Goal: Answer question/provide support

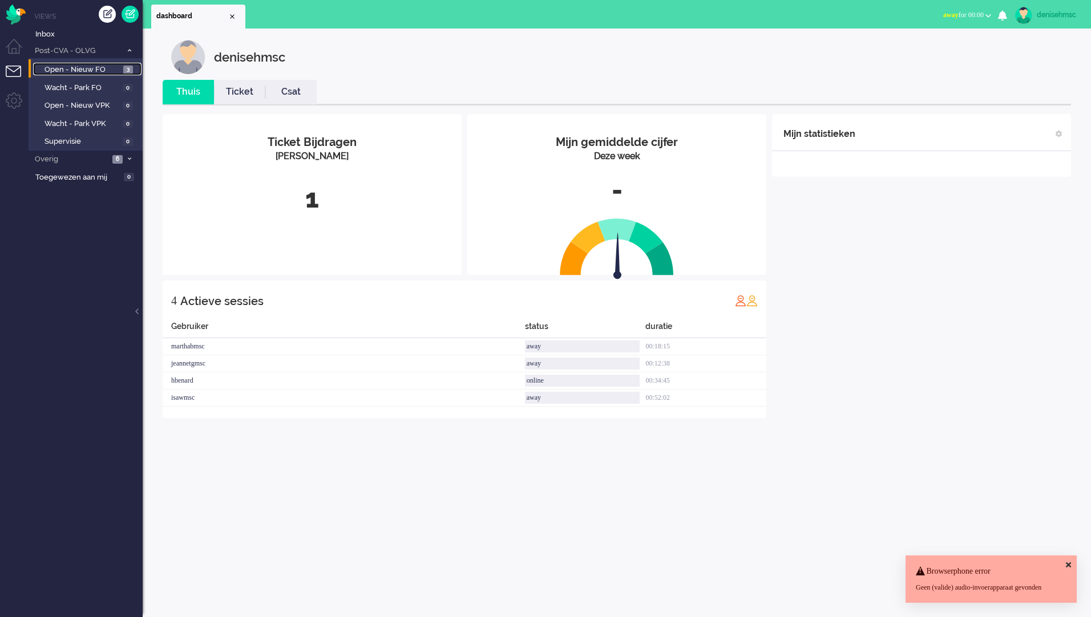
click at [124, 70] on span "3" at bounding box center [128, 70] width 10 height 9
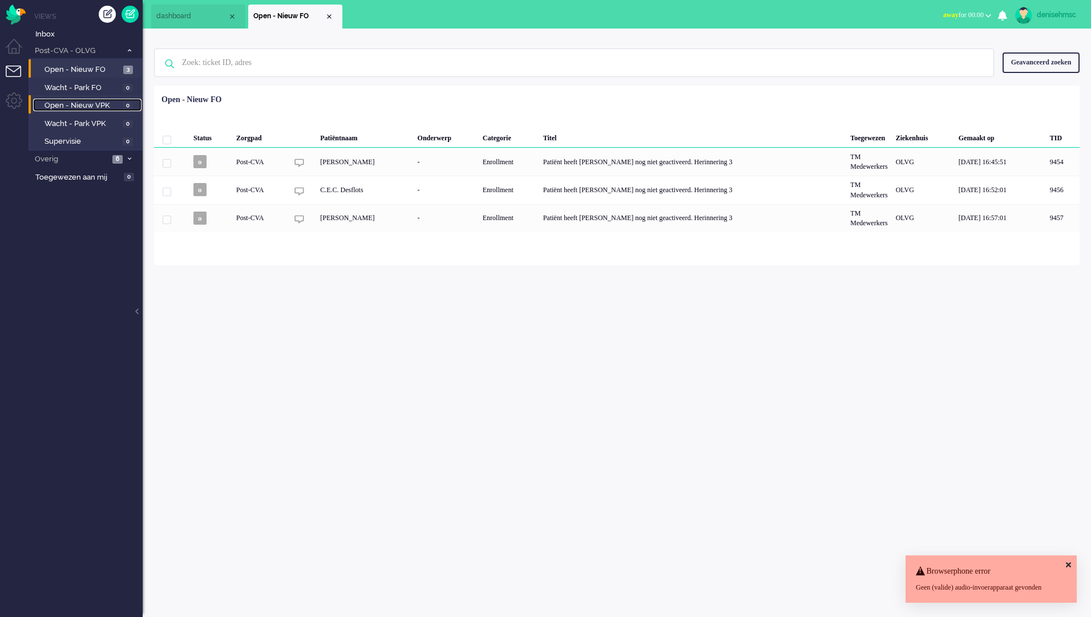
click at [90, 105] on span "Open - Nieuw VPK" at bounding box center [81, 105] width 75 height 11
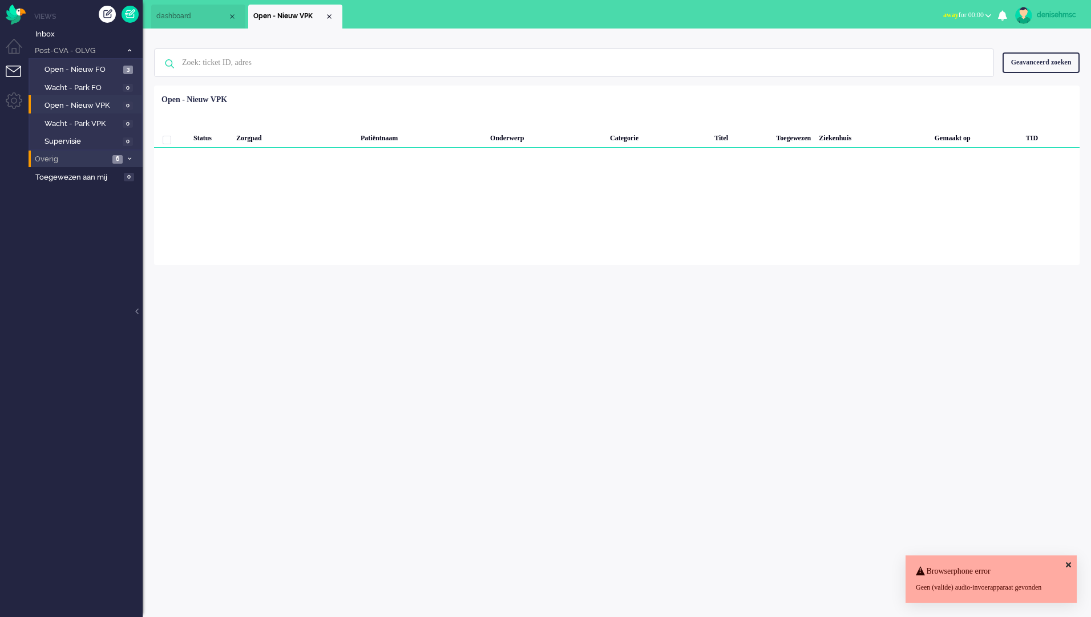
click at [108, 162] on span "Overig" at bounding box center [71, 159] width 76 height 11
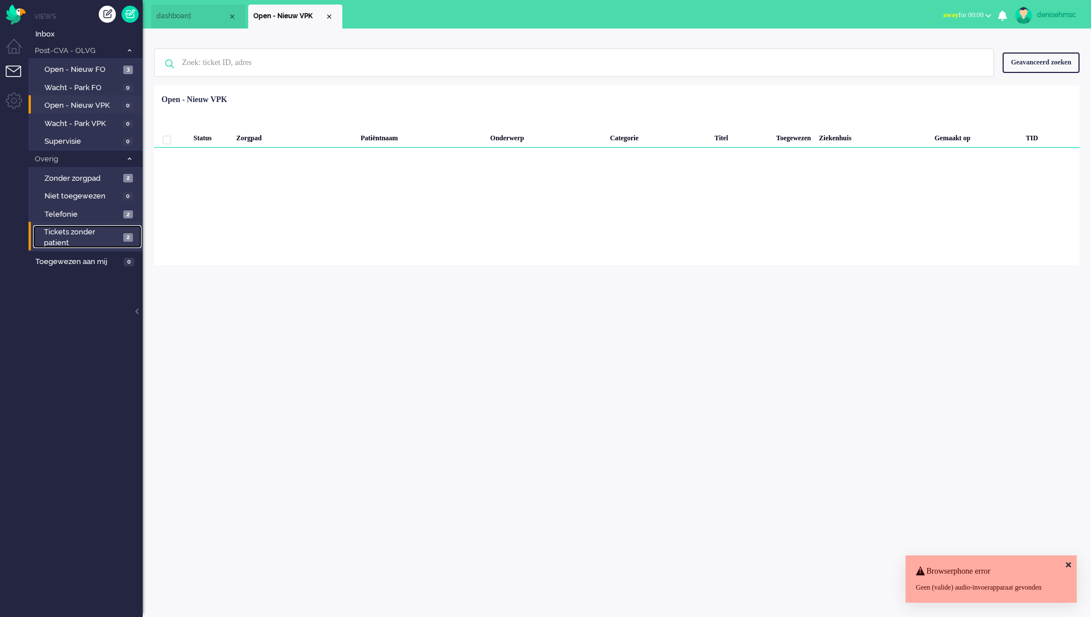
click at [75, 244] on span "Tickets zonder patient" at bounding box center [82, 237] width 76 height 21
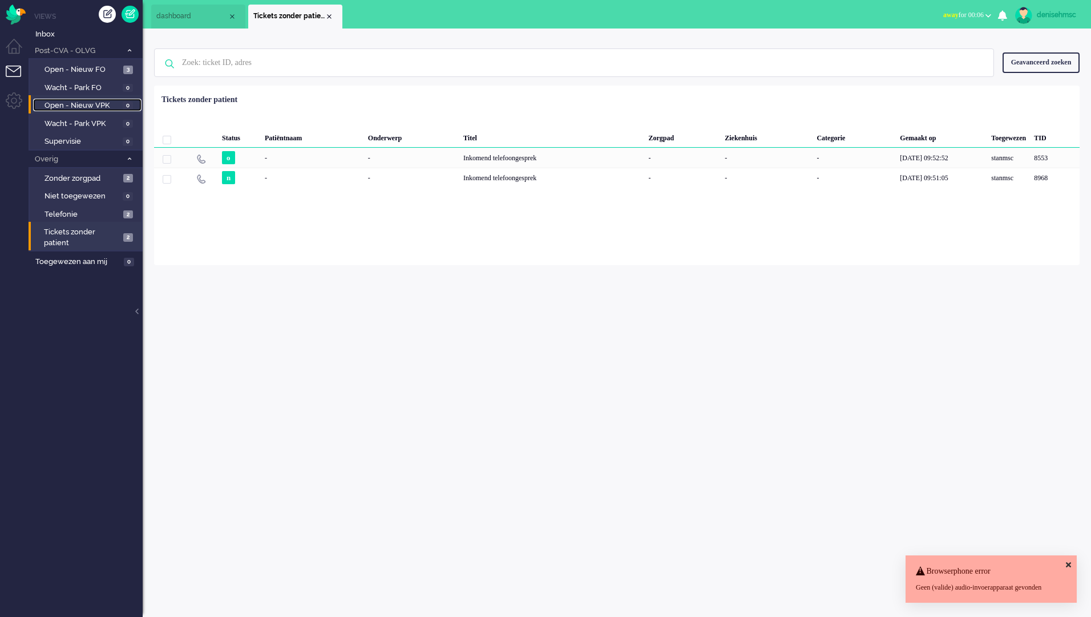
click at [109, 107] on span "Open - Nieuw VPK" at bounding box center [81, 105] width 75 height 11
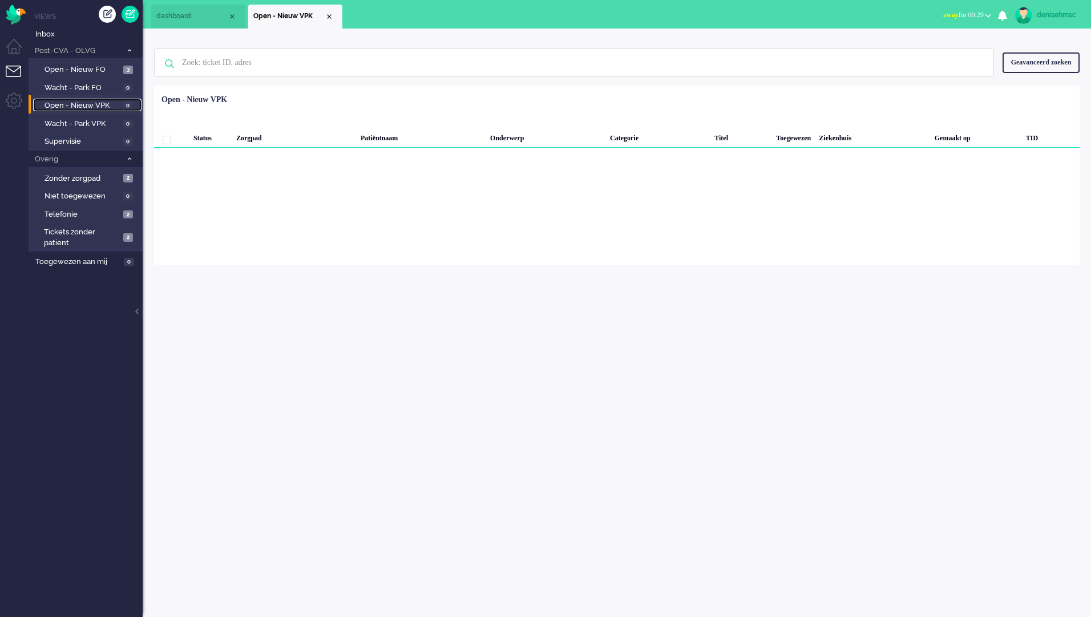
click at [114, 99] on link "Open - Nieuw VPK 0" at bounding box center [87, 105] width 108 height 13
click at [115, 68] on span "Open - Nieuw FO" at bounding box center [82, 69] width 76 height 11
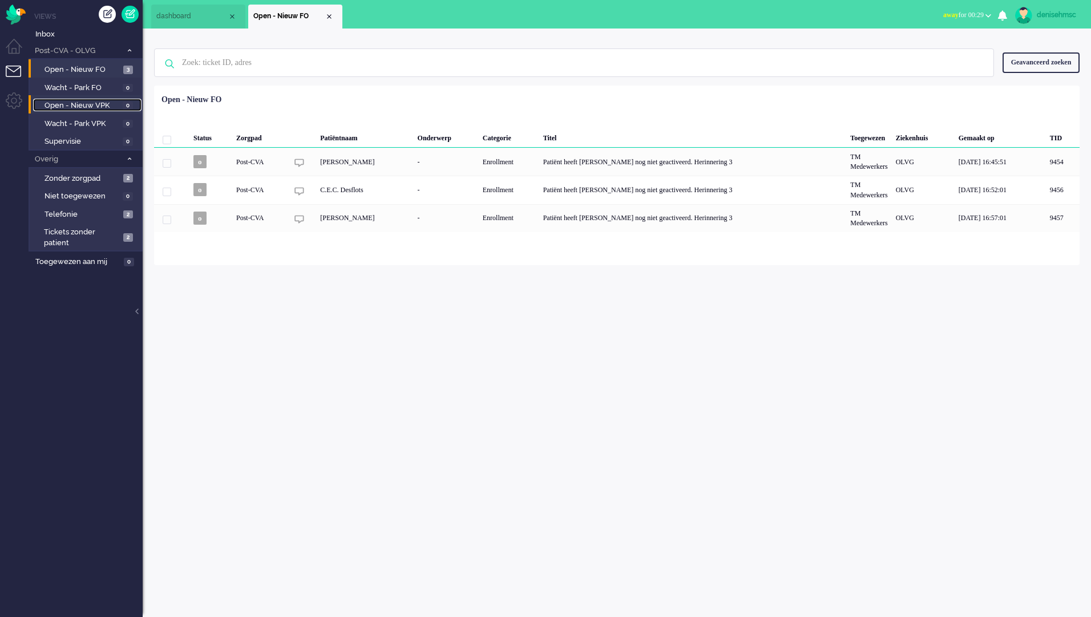
click at [109, 104] on span "Open - Nieuw VPK" at bounding box center [81, 105] width 75 height 11
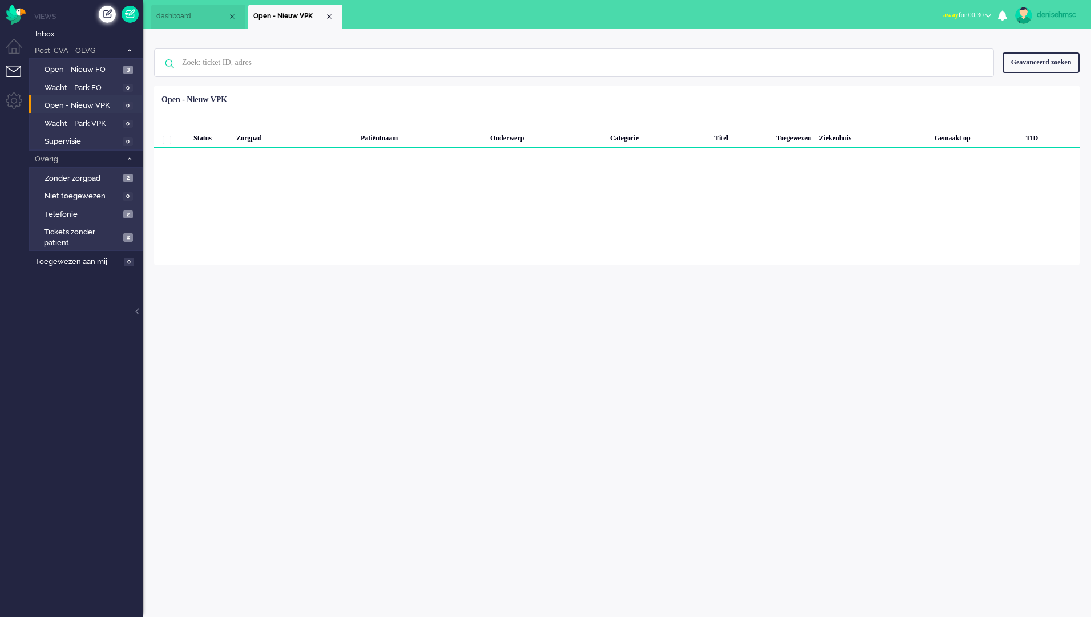
click at [104, 14] on div "Creëer ticket" at bounding box center [107, 14] width 17 height 17
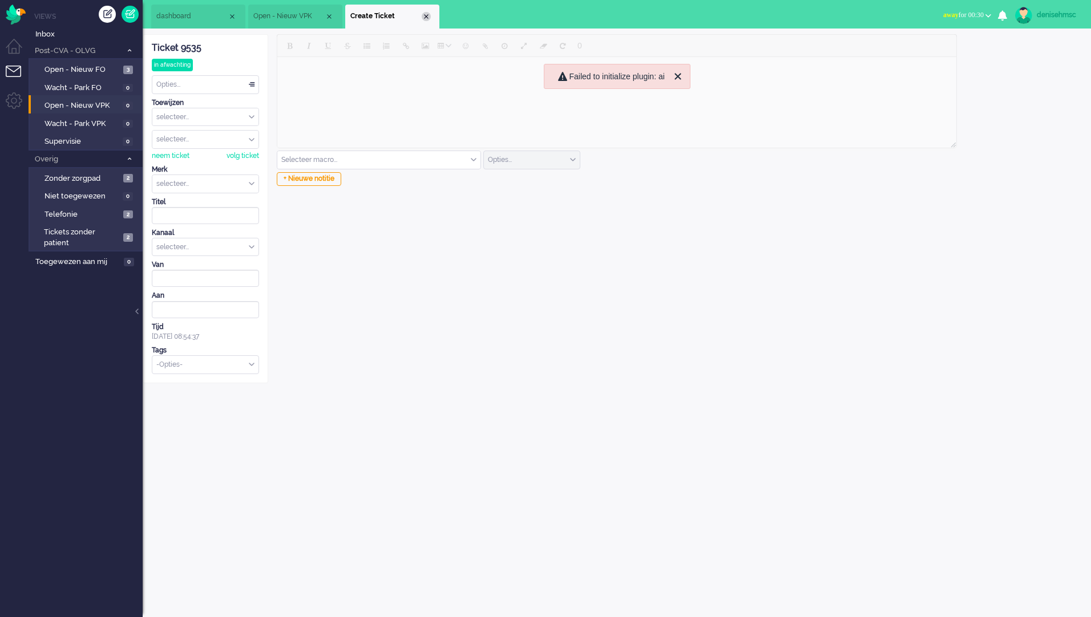
click at [427, 15] on div "Close tab" at bounding box center [426, 16] width 9 height 9
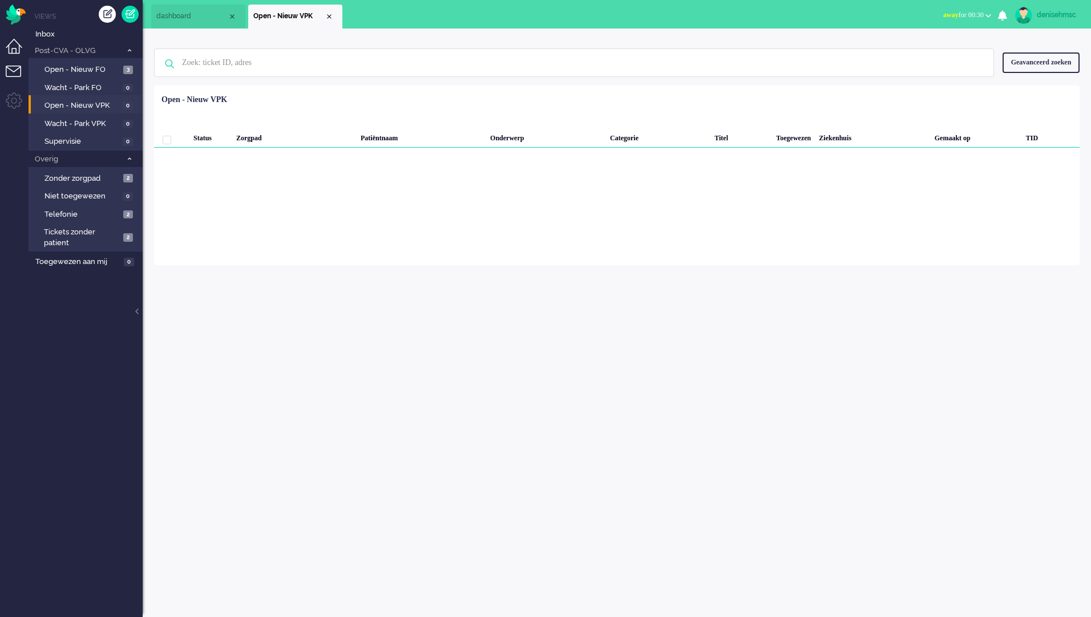
click at [15, 49] on li "Dashboard menu" at bounding box center [19, 52] width 26 height 26
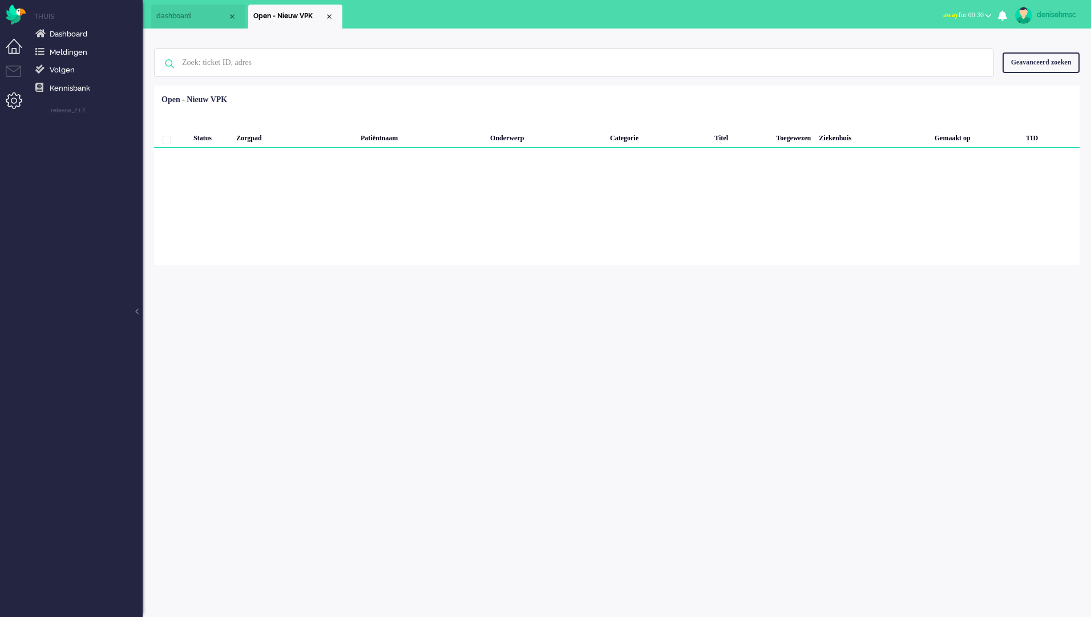
click at [11, 111] on li "Admin menu" at bounding box center [19, 105] width 26 height 26
click at [17, 17] on img "Omnidesk" at bounding box center [16, 15] width 20 height 20
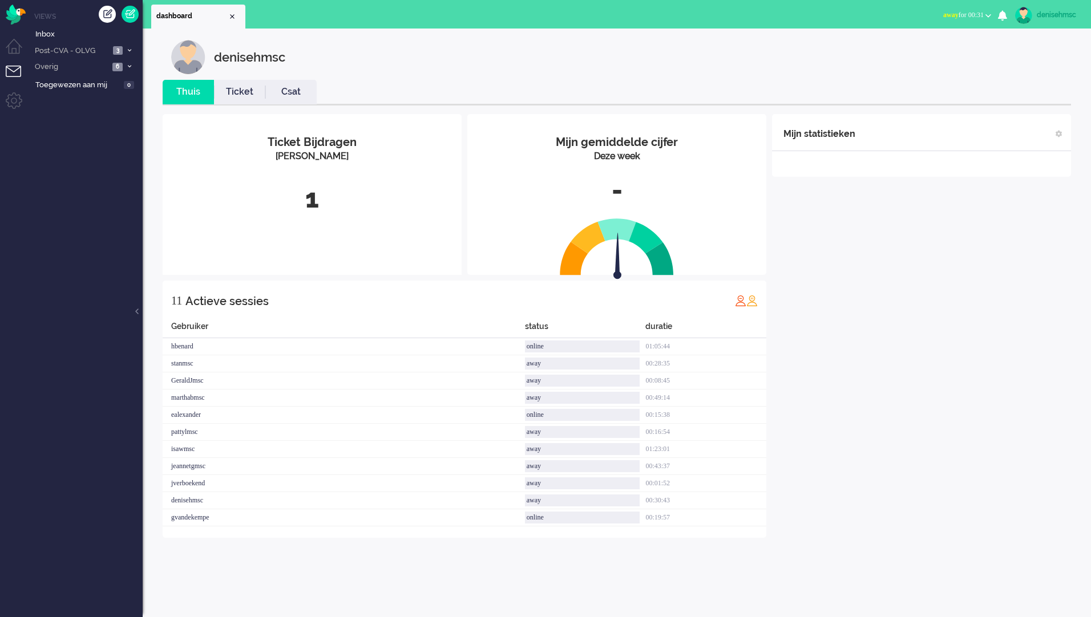
click at [1047, 13] on div "denisehmsc" at bounding box center [1058, 14] width 43 height 11
click at [1036, 77] on link "Instellingen" at bounding box center [1045, 76] width 79 height 11
select select "browser"
select select "nl"
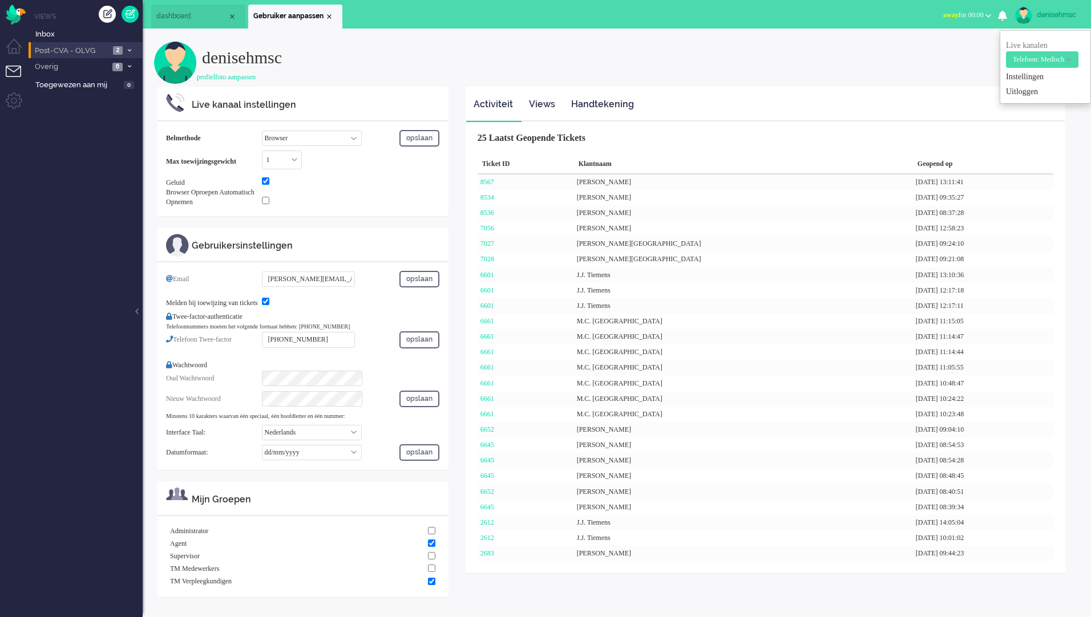
click at [102, 44] on li "Post-CVA - OLVG 2" at bounding box center [86, 50] width 114 height 17
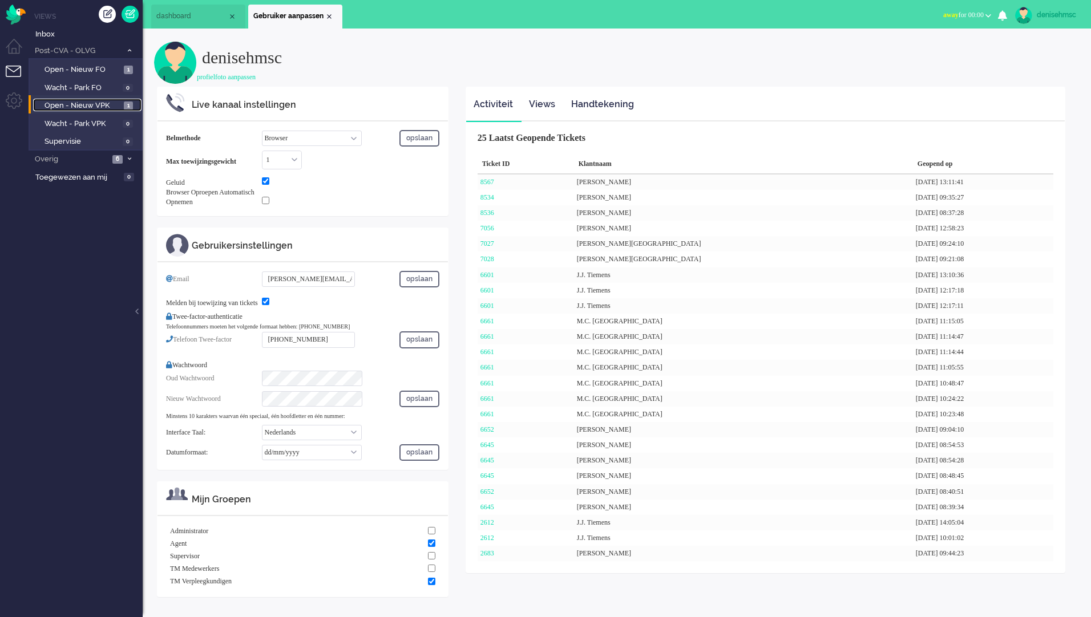
click at [114, 107] on span "Open - Nieuw VPK" at bounding box center [82, 105] width 76 height 11
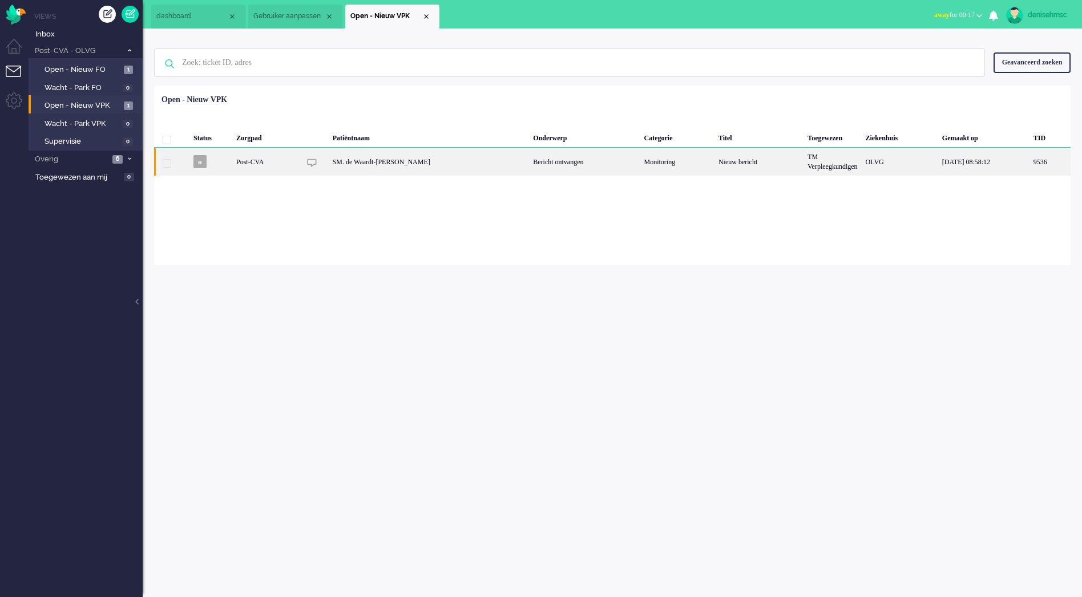
click at [363, 163] on div "SM. de Waardt-[PERSON_NAME]" at bounding box center [429, 162] width 201 height 28
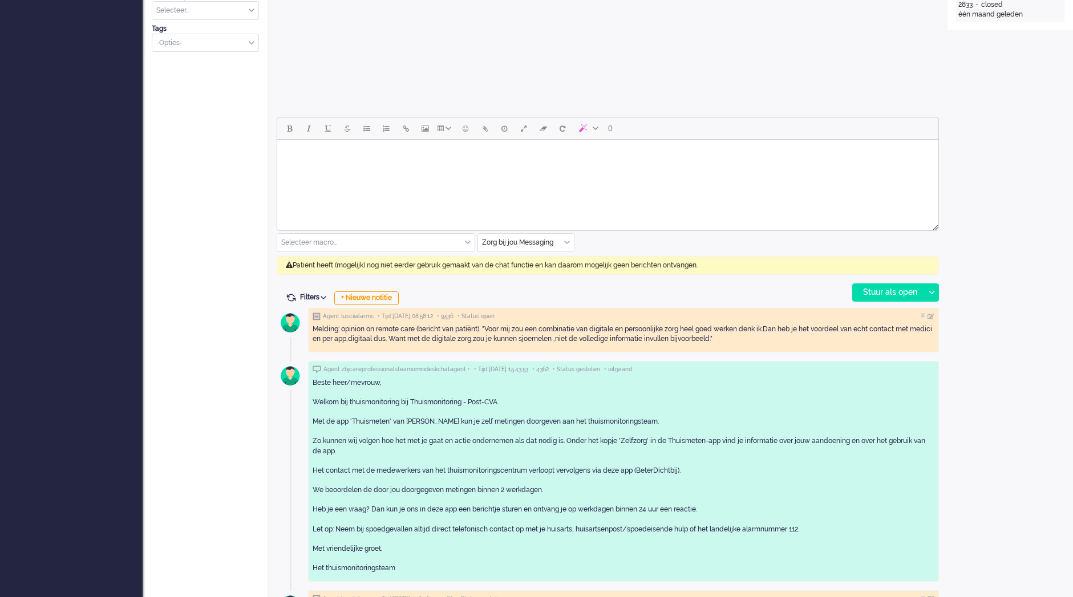
scroll to position [434, 0]
click at [625, 168] on html at bounding box center [607, 153] width 661 height 29
click at [496, 163] on body "Rich Text Area. Press ALT-0 for help." at bounding box center [608, 154] width 652 height 20
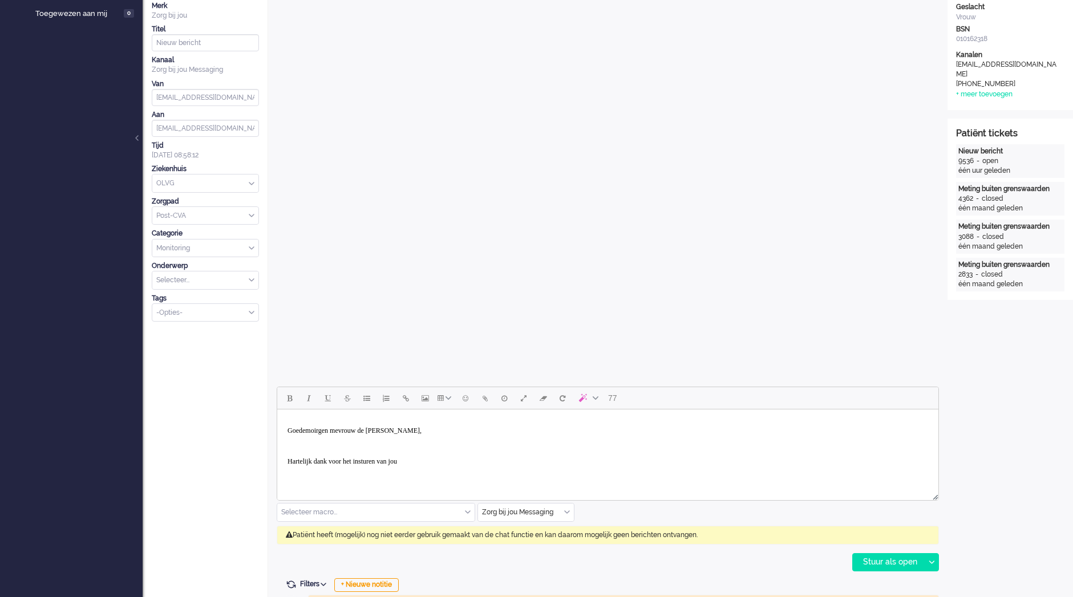
scroll to position [204, 0]
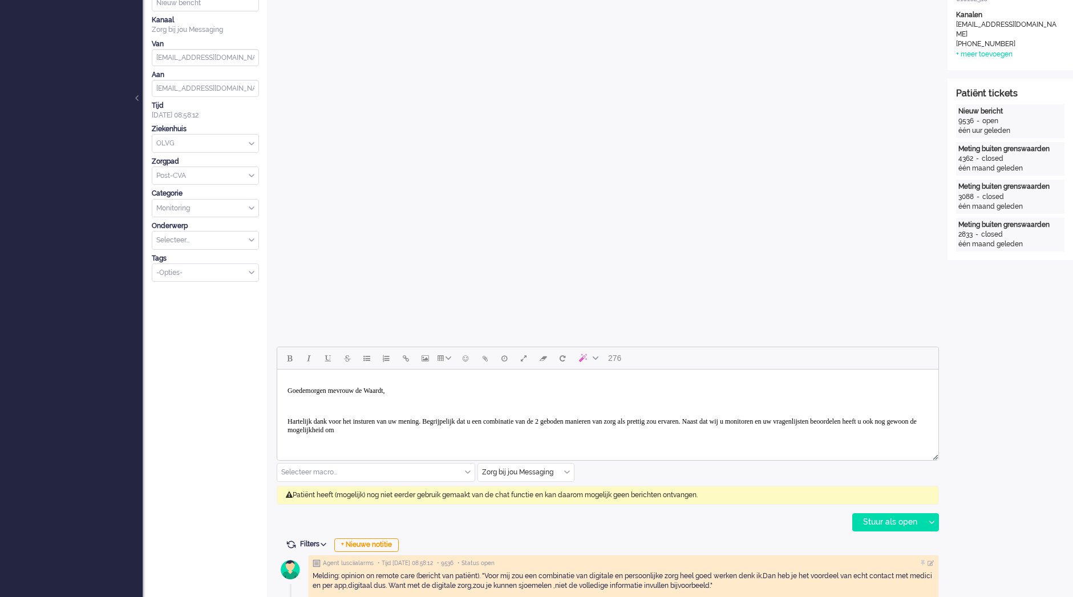
click at [558, 439] on body "Goedemorgen mevrouw de Waardt, Hartelijk dank voor het insturen van uw mening. …" at bounding box center [608, 410] width 652 height 73
click at [564, 431] on p "Hartelijk dank voor het insturen van uw mening. Begrijpelijk dat u een combinat…" at bounding box center [608, 426] width 641 height 17
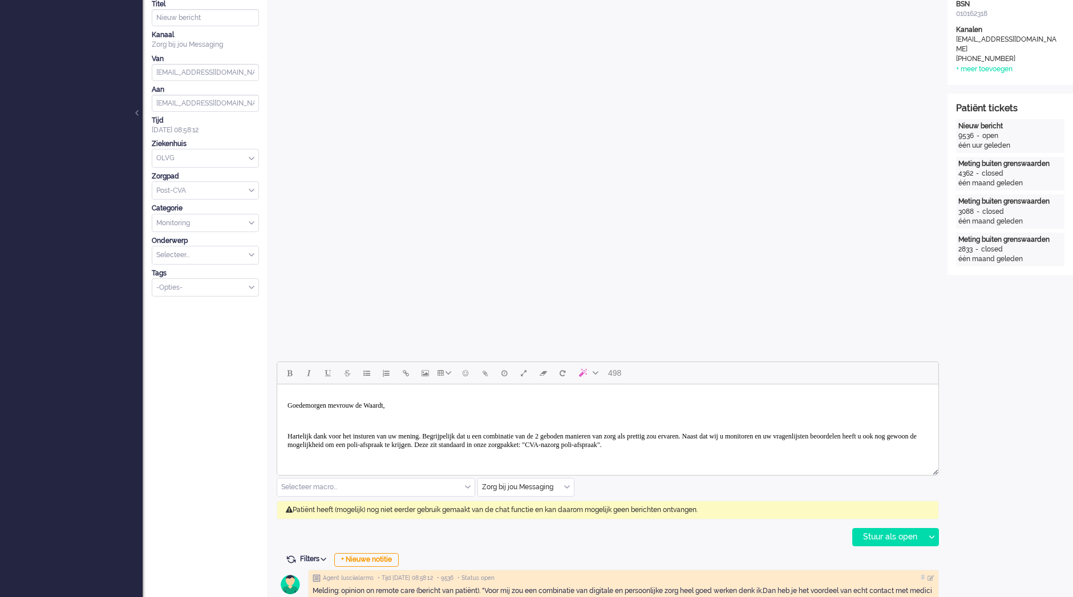
scroll to position [261, 0]
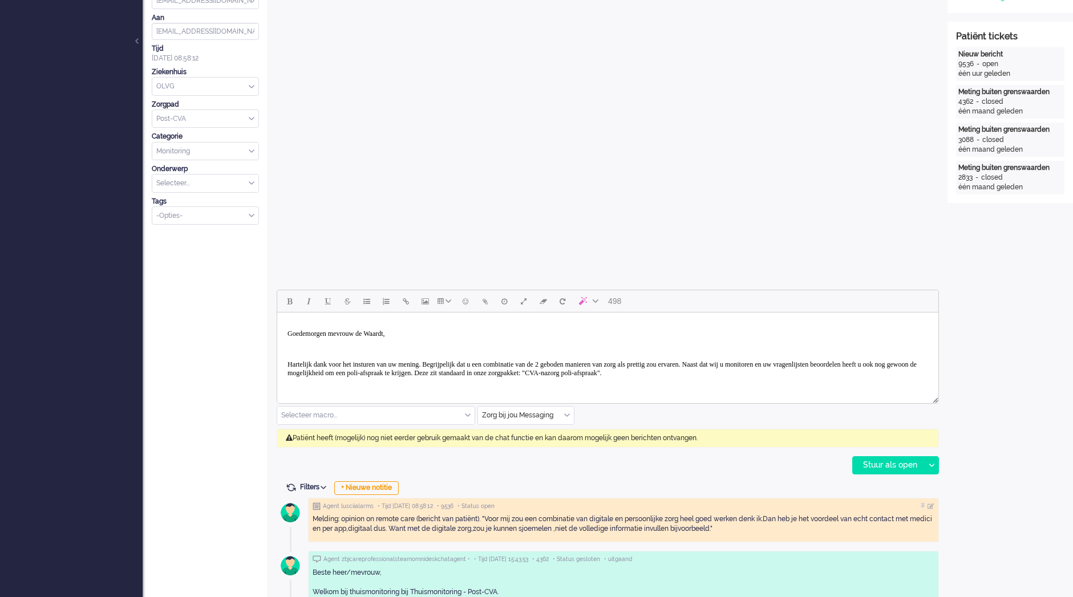
click at [880, 371] on p "Hartelijk dank voor het insturen van uw mening. Begrijpelijk dat u een combinat…" at bounding box center [608, 369] width 641 height 17
click at [760, 370] on p "Hartelijk dank voor het insturen van uw mening. Begrijpelijk dat u een combinat…" at bounding box center [608, 369] width 641 height 17
drag, startPoint x: 762, startPoint y: 374, endPoint x: 725, endPoint y: 374, distance: 36.5
click at [725, 374] on p "Hartelijk dank voor het insturen van uw mening. Begrijpelijk dat u een combinat…" at bounding box center [608, 369] width 641 height 17
click at [877, 373] on p "Hartelijk dank voor het insturen van uw mening. Begrijpelijk dat u een combinat…" at bounding box center [608, 369] width 641 height 17
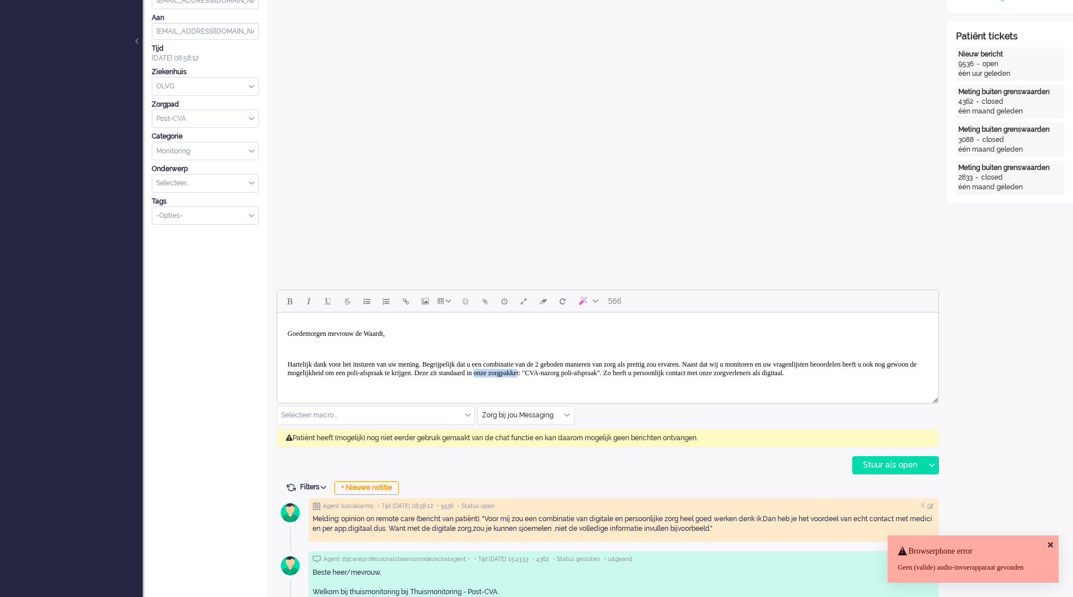
drag, startPoint x: 761, startPoint y: 372, endPoint x: 706, endPoint y: 373, distance: 55.3
click at [706, 373] on p "Hartelijk dank voor het insturen van uw mening. Begrijpelijk dat u een combinat…" at bounding box center [608, 369] width 641 height 17
click at [646, 378] on p "Hartelijk dank voor het insturen van uw mening. Begrijpelijk dat u een combinat…" at bounding box center [608, 369] width 641 height 17
drag, startPoint x: 496, startPoint y: 385, endPoint x: 509, endPoint y: 381, distance: 13.9
click at [509, 378] on p "Hartelijk dank voor het insturen van uw mening. Begrijpelijk dat u een combinat…" at bounding box center [608, 369] width 641 height 17
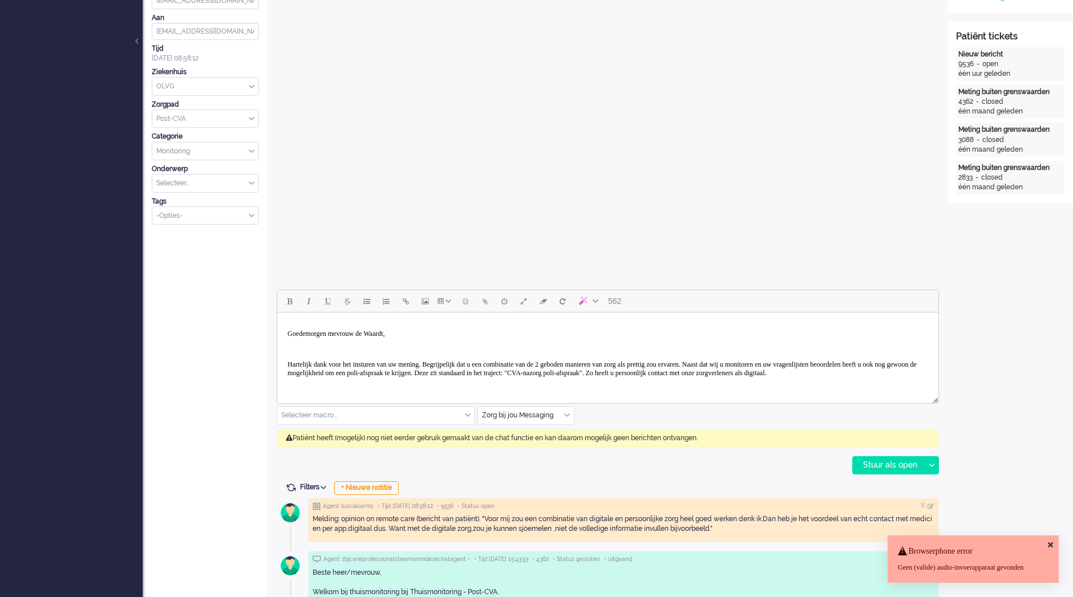
click at [893, 371] on p "Hartelijk dank voor het insturen van uw mening. Begrijpelijk dat u een combinat…" at bounding box center [608, 369] width 641 height 17
click at [481, 378] on p "Hartelijk dank voor het insturen van uw mening. Begrijpelijk dat u een combinat…" at bounding box center [608, 369] width 641 height 17
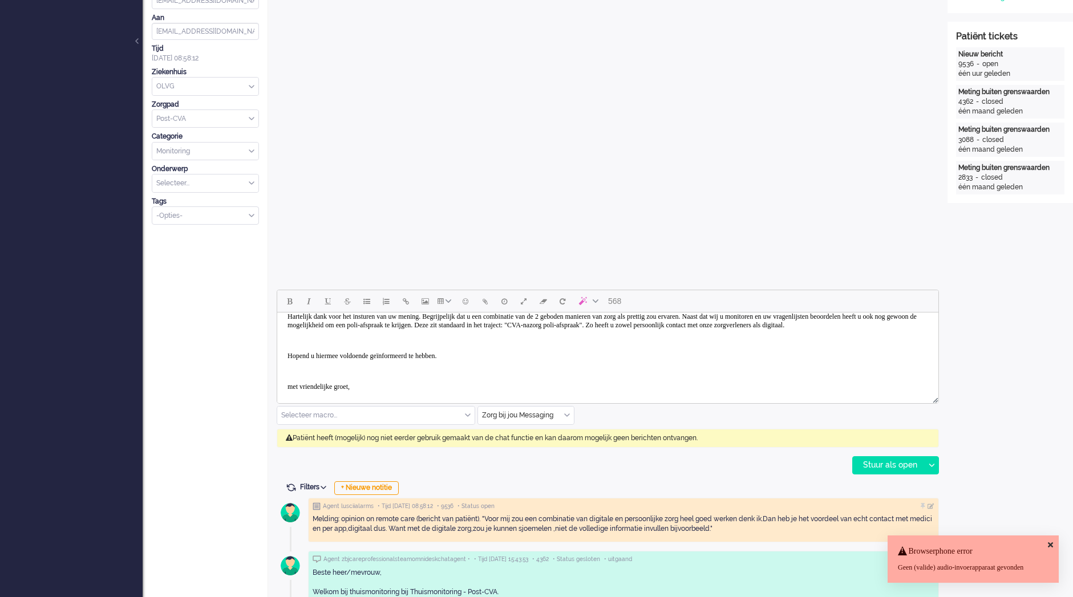
scroll to position [30, 0]
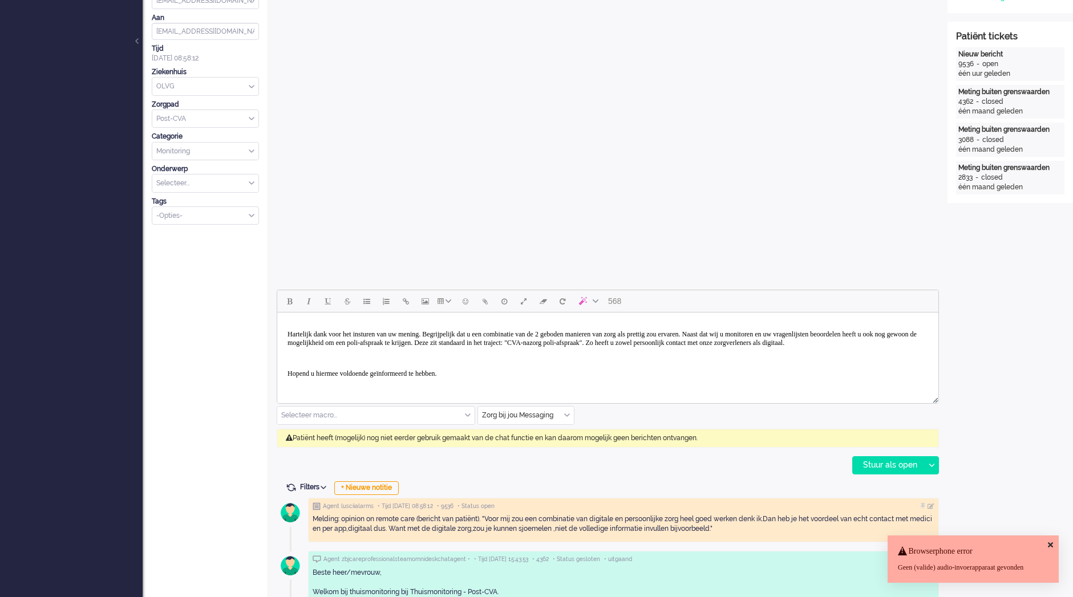
click at [325, 362] on body "Goedemorgen mevrouw de Waardt, Hartelijk dank voor het insturen van uw mening. …" at bounding box center [608, 362] width 652 height 150
click at [934, 461] on div at bounding box center [931, 465] width 14 height 17
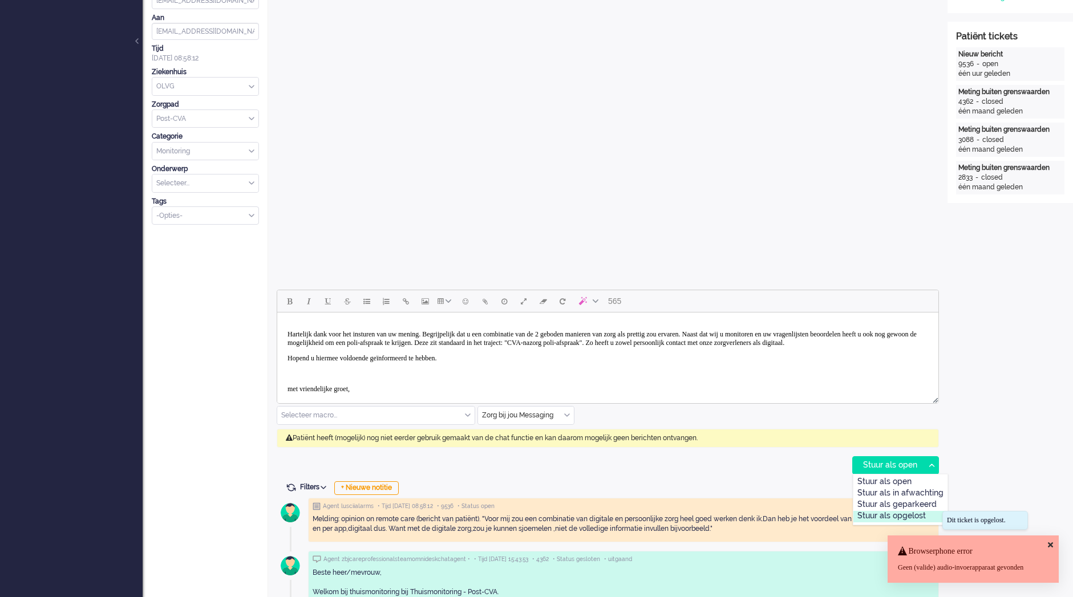
click at [917, 514] on div "Stuur als opgelost" at bounding box center [900, 516] width 94 height 11
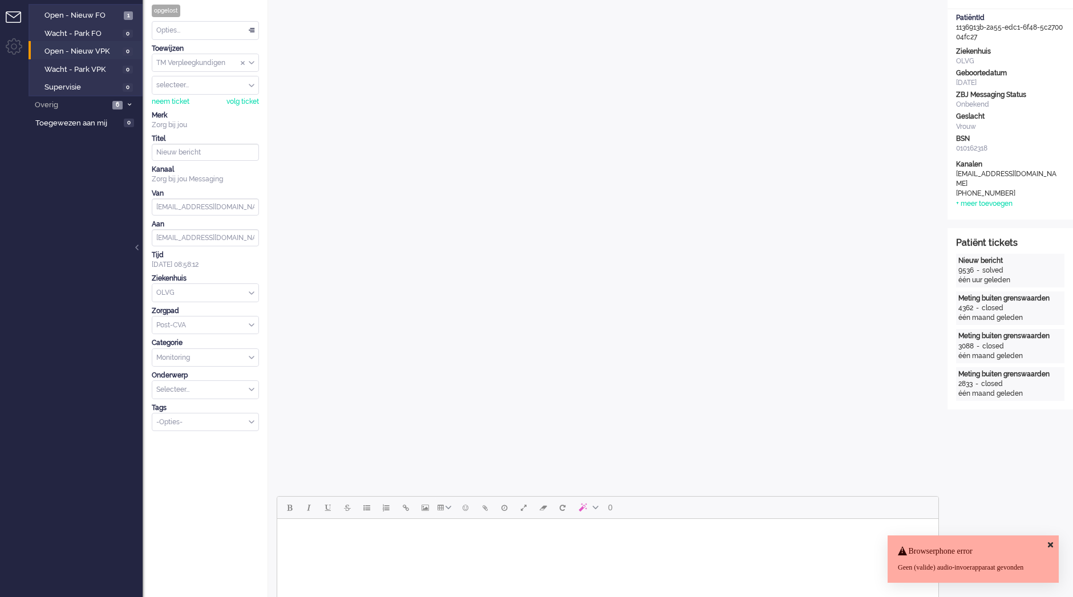
scroll to position [0, 0]
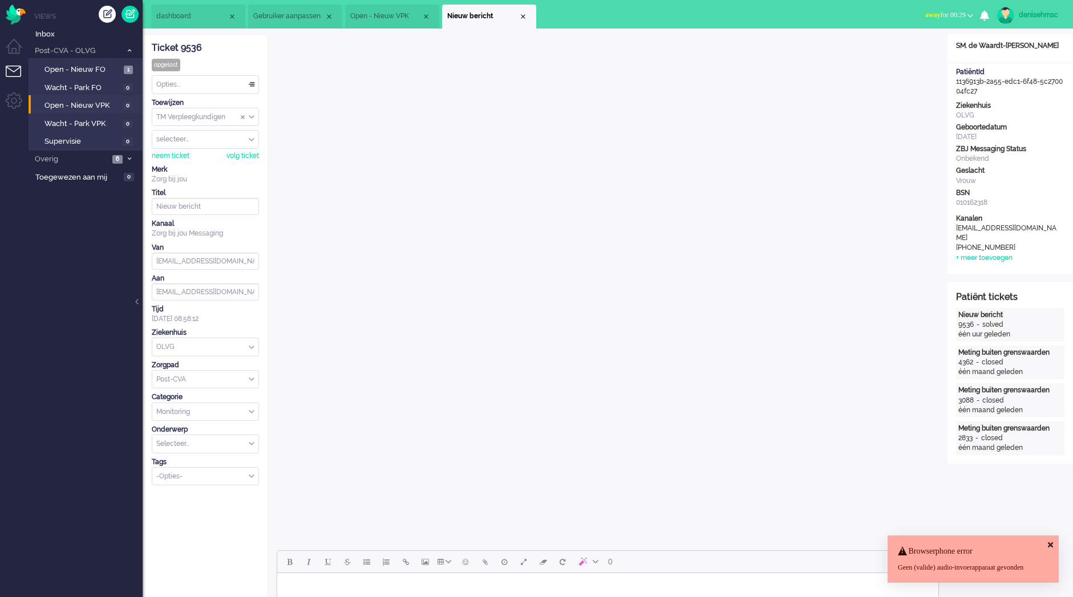
click at [1052, 541] on icon at bounding box center [1050, 544] width 5 height 7
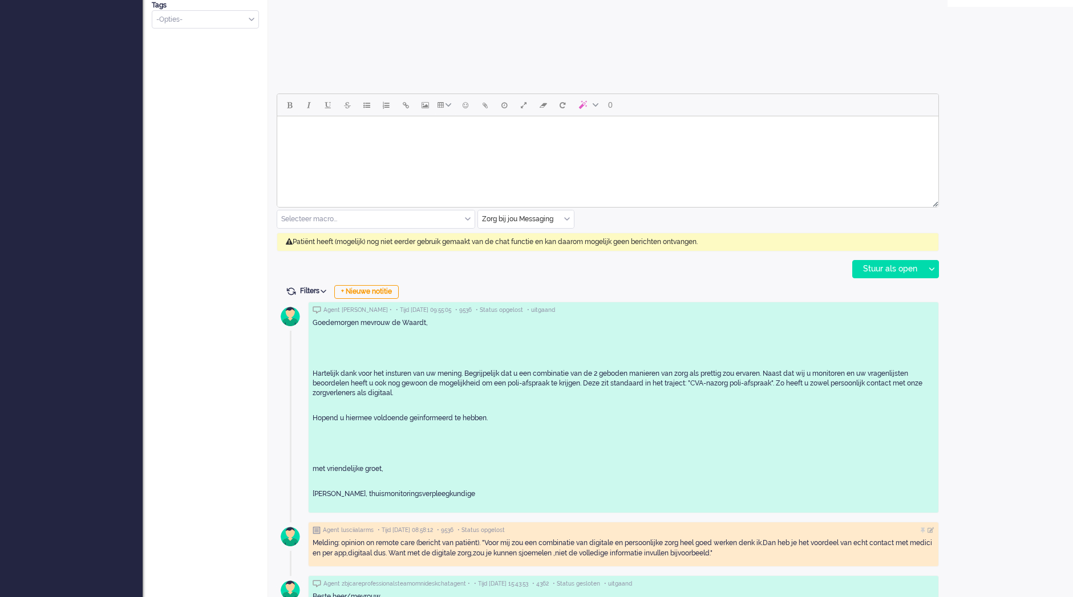
scroll to position [456, 0]
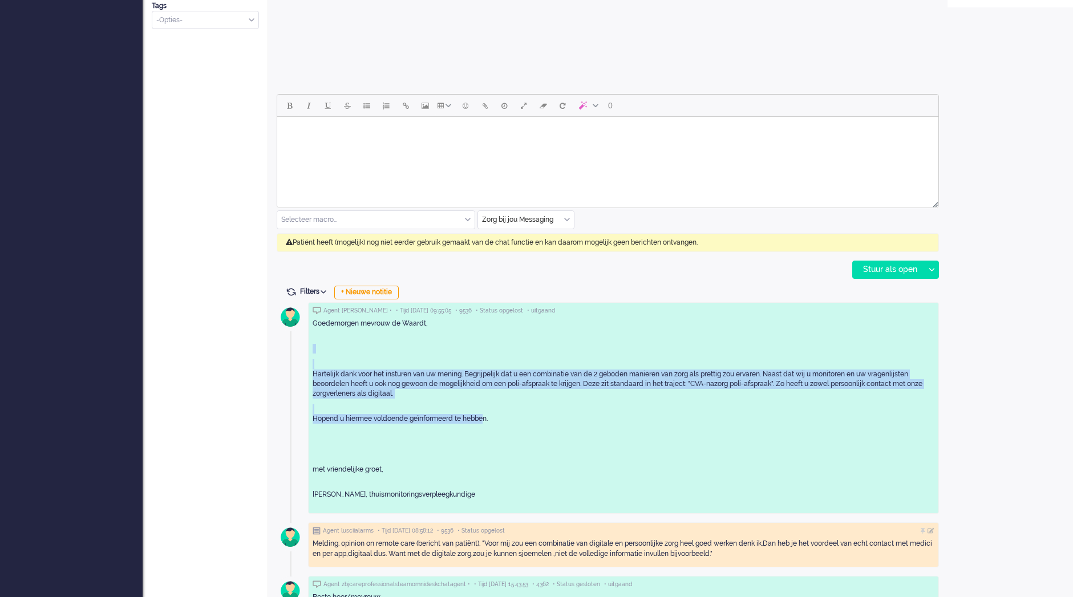
drag, startPoint x: 459, startPoint y: 392, endPoint x: 418, endPoint y: 368, distance: 47.6
click at [418, 368] on div "Goedemorgen mevrouw de Waardt, Hartelijk dank voor het insturen van uw mening. …" at bounding box center [624, 412] width 622 height 187
drag, startPoint x: 418, startPoint y: 368, endPoint x: 566, endPoint y: 392, distance: 150.8
click at [566, 392] on p "Hartelijk dank voor het insturen van uw mening. Begrijpelijk dat u een combinat…" at bounding box center [624, 384] width 622 height 29
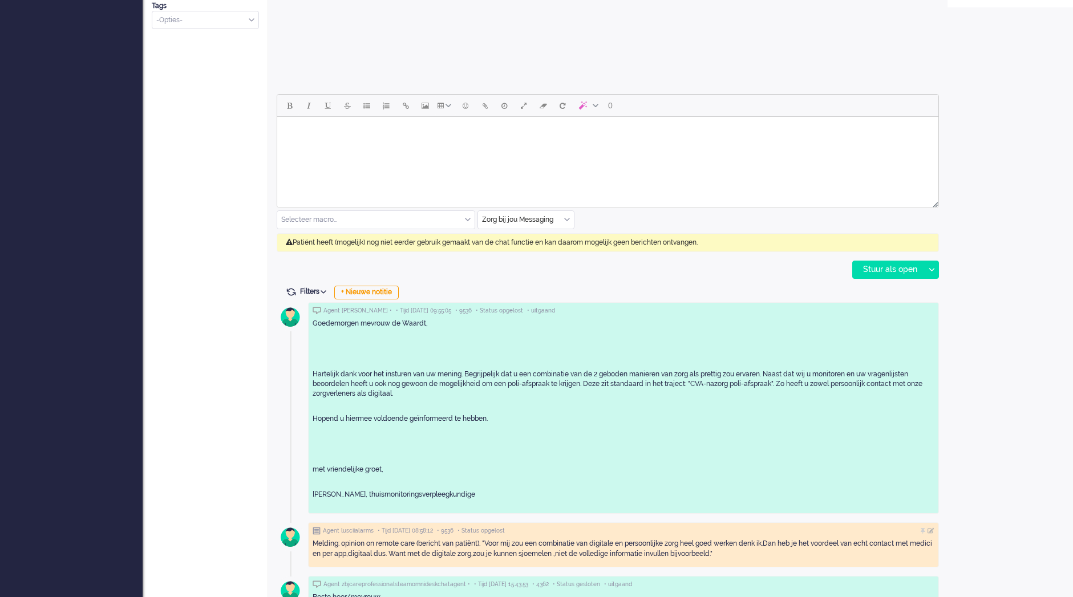
click at [840, 511] on div "Agent [PERSON_NAME] • • Tijd [DATE] 09:55:05 • 9536 • Status opgelost • uitgaan…" at bounding box center [623, 408] width 631 height 212
click at [352, 323] on p "Goedemorgen mevrouw de Waardt," at bounding box center [624, 324] width 622 height 10
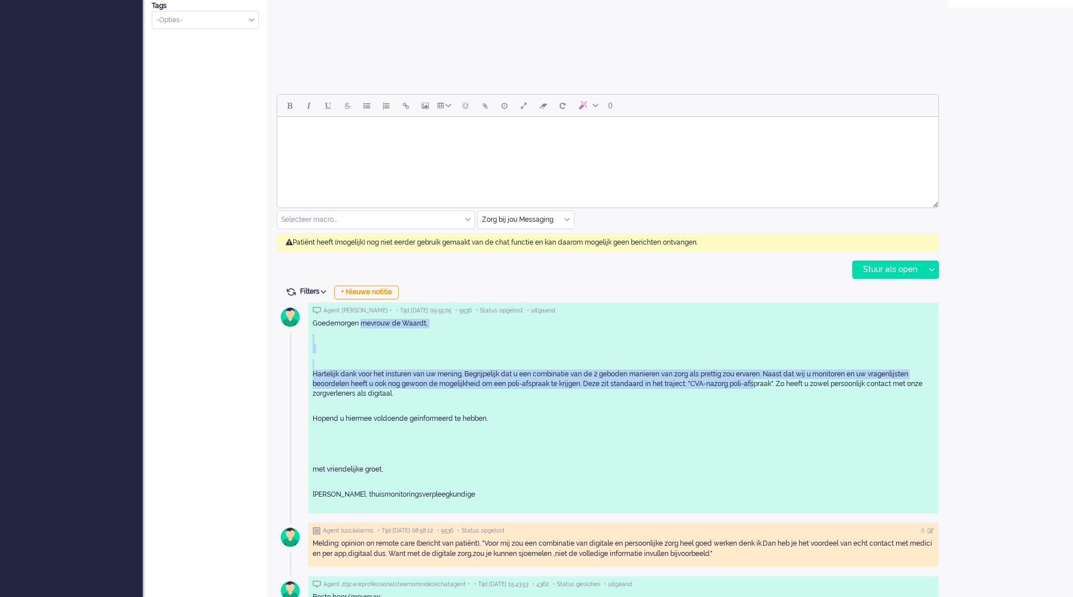
drag, startPoint x: 363, startPoint y: 315, endPoint x: 759, endPoint y: 386, distance: 402.2
click at [759, 386] on div "Goedemorgen mevrouw de Waardt, Hartelijk dank voor het insturen van uw mening. …" at bounding box center [624, 412] width 622 height 195
click at [760, 386] on p "Hartelijk dank voor het insturen van uw mening. Begrijpelijk dat u een combinat…" at bounding box center [624, 384] width 622 height 29
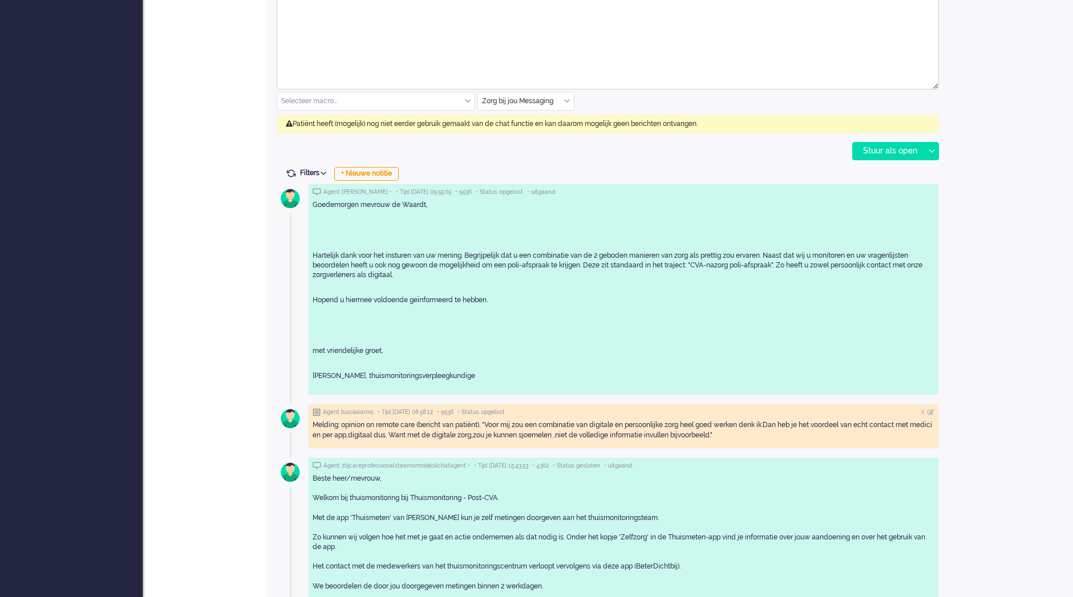
scroll to position [570, 0]
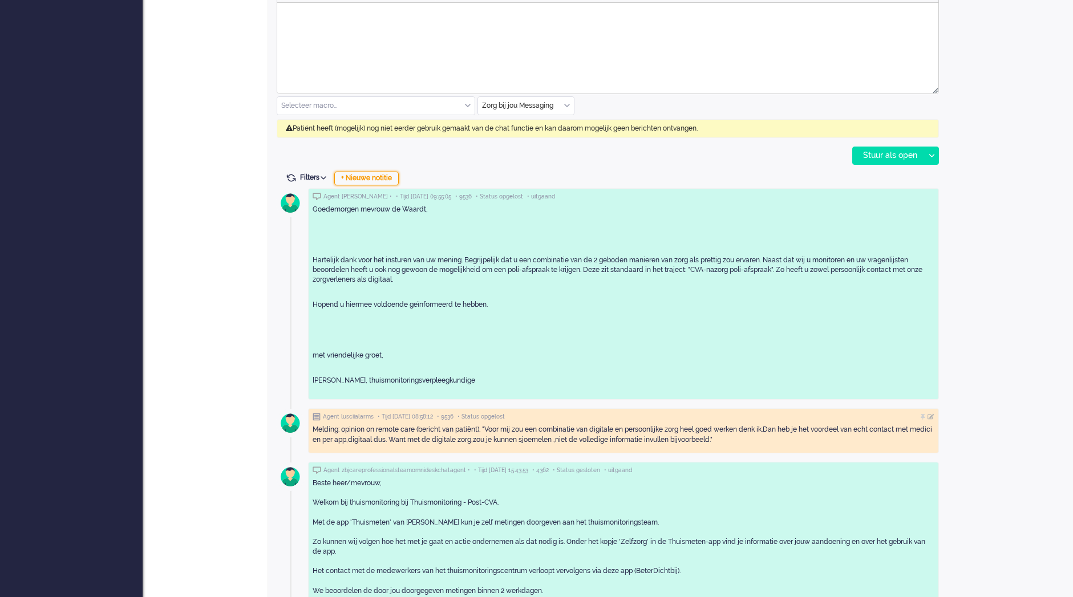
click at [364, 176] on div "+ Nieuwe notitie" at bounding box center [366, 179] width 64 height 14
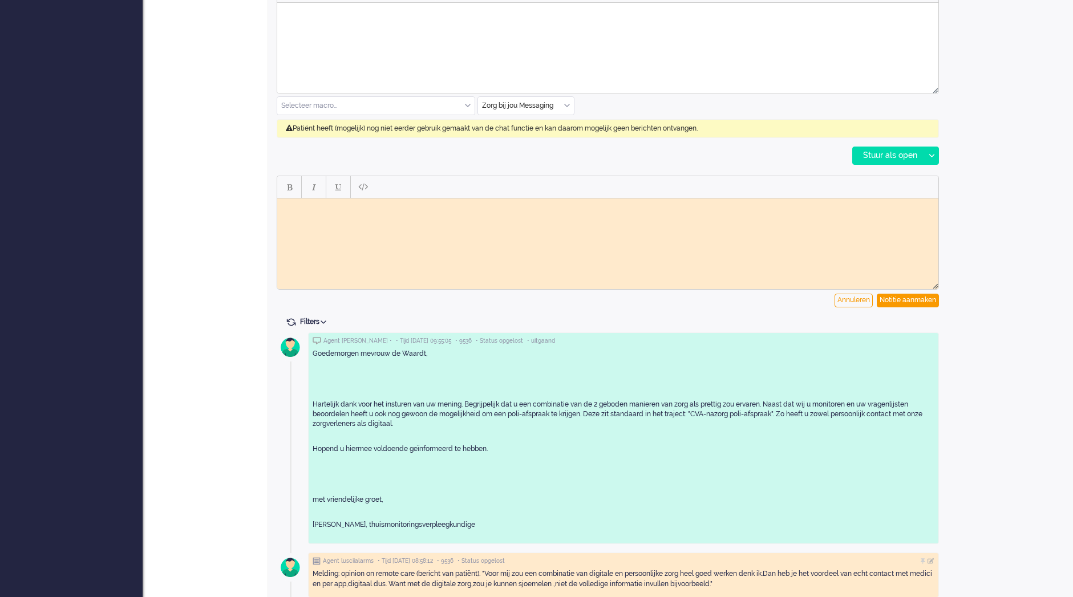
scroll to position [0, 0]
click at [414, 216] on html at bounding box center [607, 207] width 661 height 18
drag, startPoint x: 593, startPoint y: 241, endPoint x: 556, endPoint y: 255, distance: 39.7
click at [556, 255] on p "Tijdens deze poli-afspraak kan u uw vragen stellen" at bounding box center [608, 255] width 641 height 9
click at [560, 255] on p "Tijdens deze poli-afspraak kan u uw vragen stellen" at bounding box center [608, 255] width 641 height 9
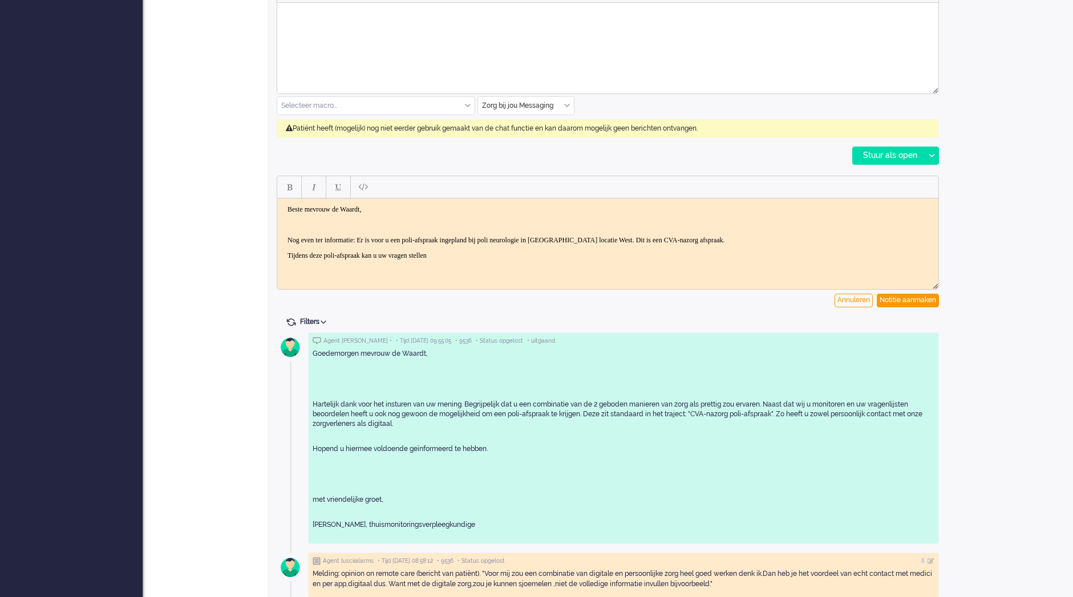
click at [503, 255] on p "Tijdens deze poli-afspraak kan u uw vragen stellen" at bounding box center [608, 255] width 641 height 9
click at [509, 254] on p "Tijdens deze poli-afspraak kan u uw vragen stellen" at bounding box center [608, 255] width 641 height 9
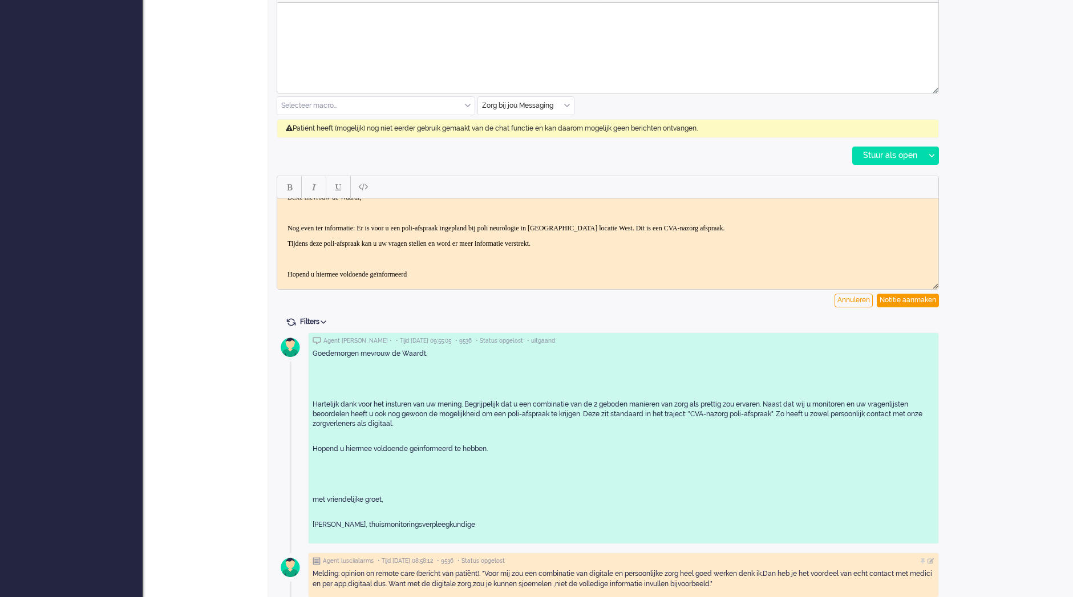
click at [468, 269] on body "Beste mevrouw de Waardt, Nog even ter informatie: Er is voor u een poli-afspraa…" at bounding box center [608, 236] width 652 height 86
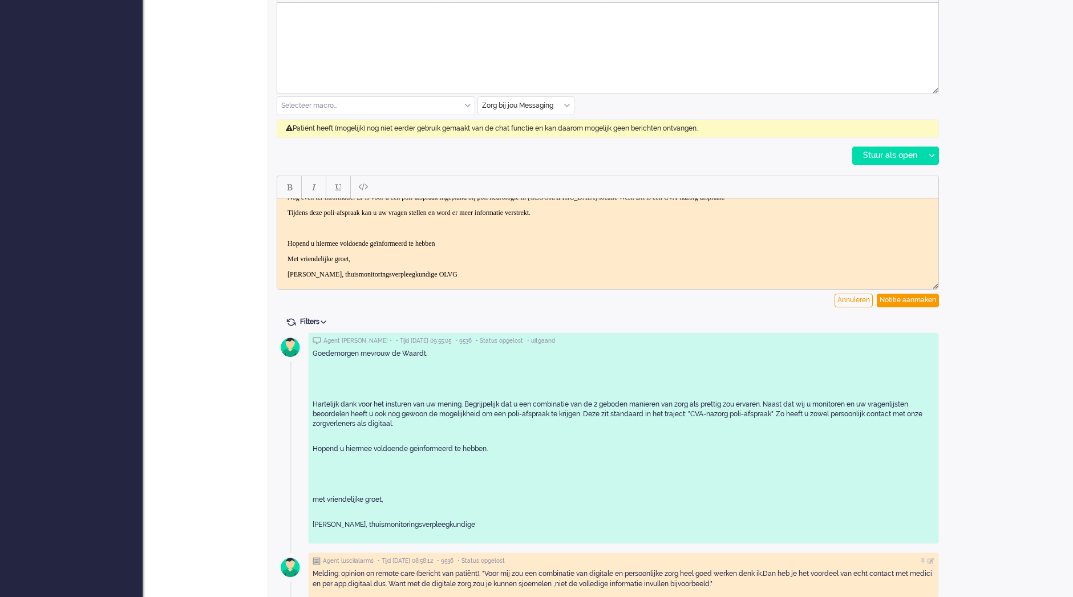
scroll to position [50, 0]
drag, startPoint x: 454, startPoint y: 276, endPoint x: 311, endPoint y: 270, distance: 142.2
click at [311, 270] on p "[PERSON_NAME], thuismonitoringsverpleegkundige OLVG" at bounding box center [608, 267] width 641 height 9
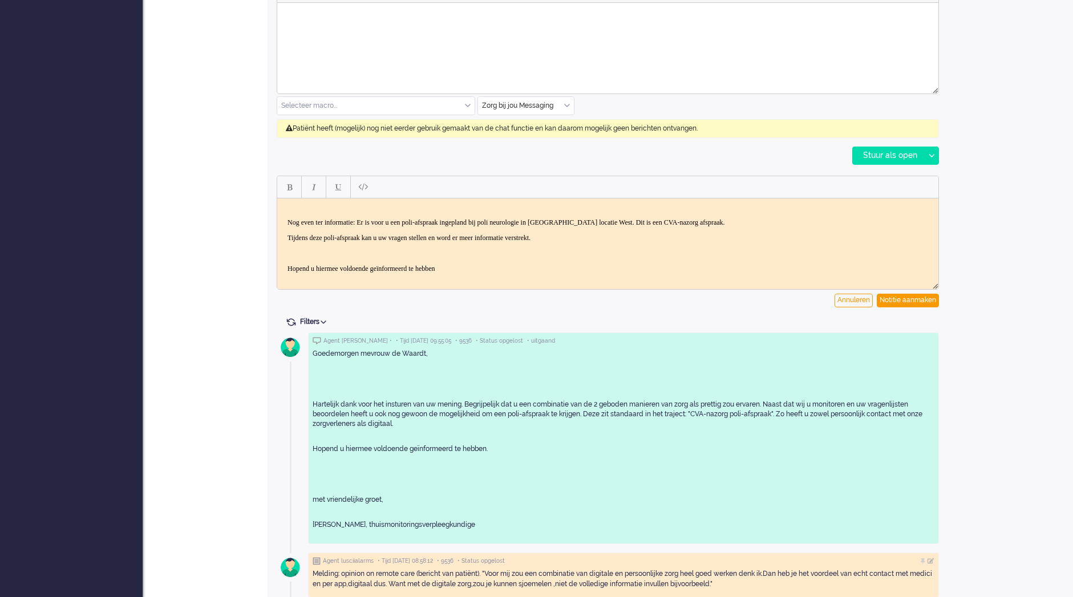
scroll to position [0, 0]
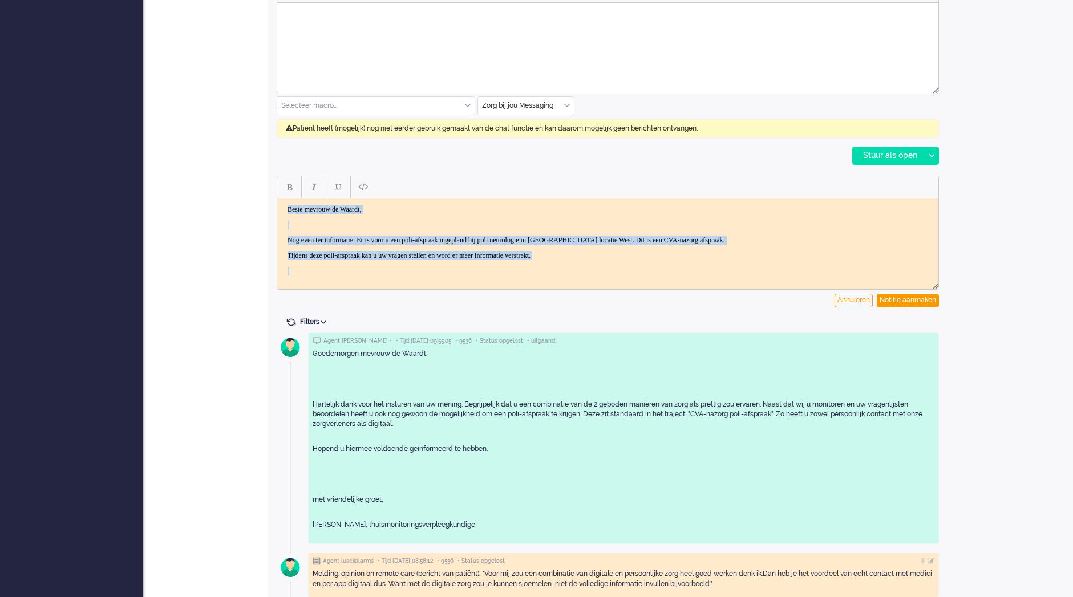
drag, startPoint x: 694, startPoint y: 262, endPoint x: 453, endPoint y: 400, distance: 277.5
click at [277, 202] on html "Beste mevrouw de Waardt, Nog even ter informatie: Er is voor u een poli-afspraa…" at bounding box center [607, 263] width 661 height 130
copy body "Beste mevrouw de Waardt, Nog even ter informatie: Er is voor u een poli-afspraa…"
drag, startPoint x: 464, startPoint y: 261, endPoint x: 79, endPoint y: 29, distance: 449.4
click at [277, 198] on html "Beste mevrouw de Waardt, Nog even ter informatie: Er is voor u een poli-afspraa…" at bounding box center [607, 263] width 661 height 130
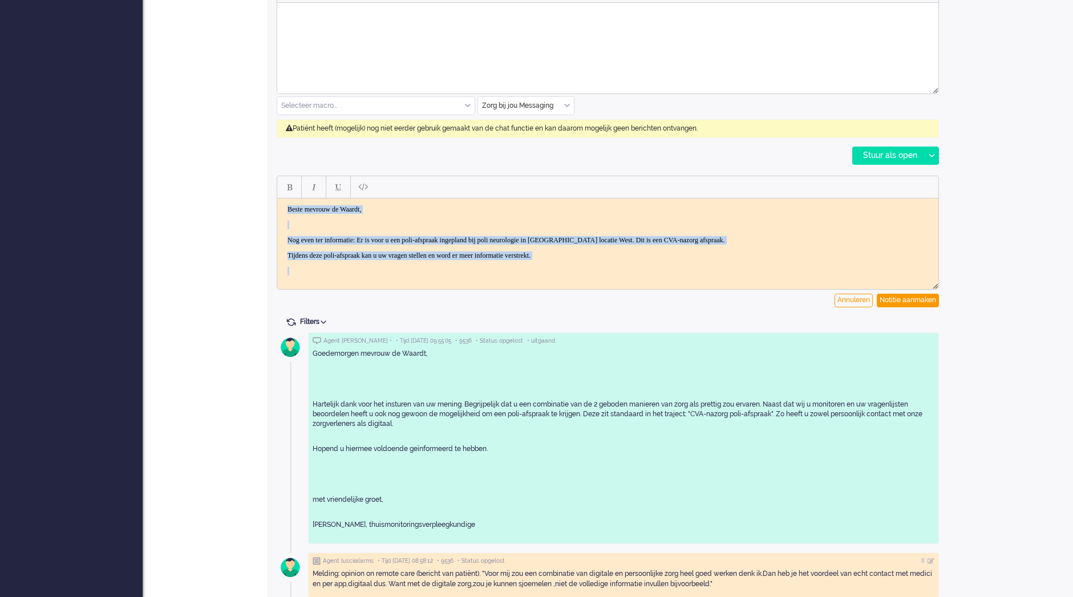
copy body "Beste mevrouw de Waardt, Nog even ter informatie: Er is voor u een poli-afspraa…"
click at [862, 297] on div "Annuleren" at bounding box center [854, 301] width 38 height 14
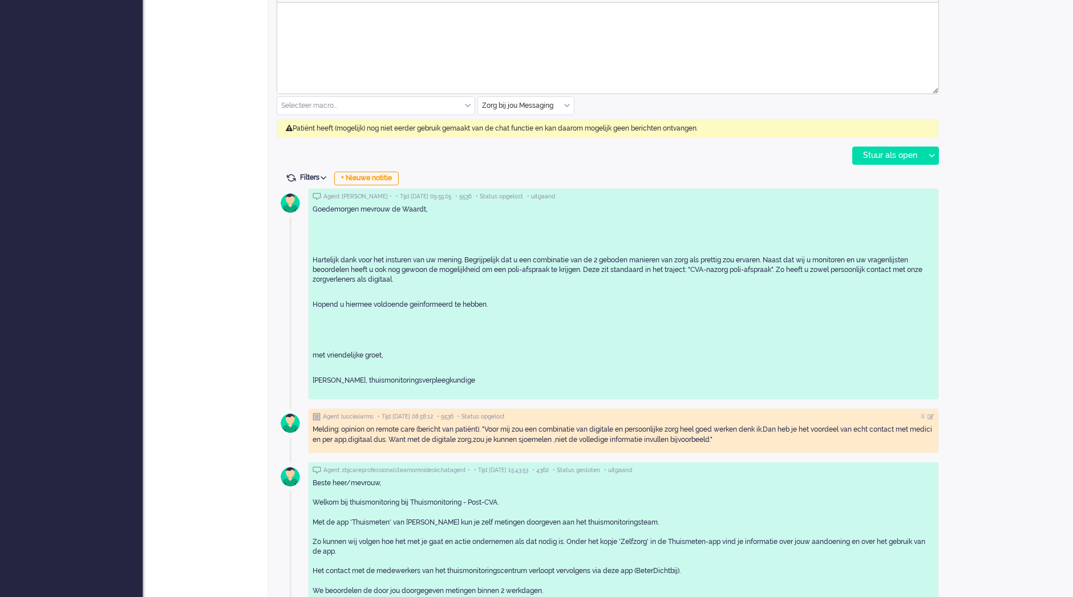
click at [547, 32] on html at bounding box center [607, 17] width 661 height 29
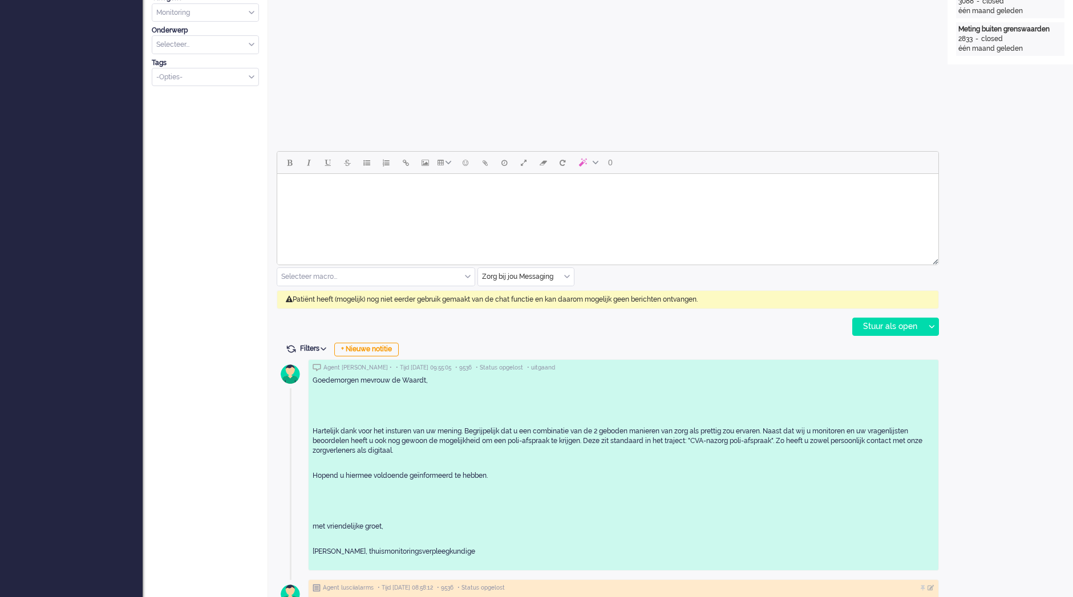
scroll to position [53, 0]
click at [889, 325] on div "Stuur als open" at bounding box center [888, 326] width 71 height 17
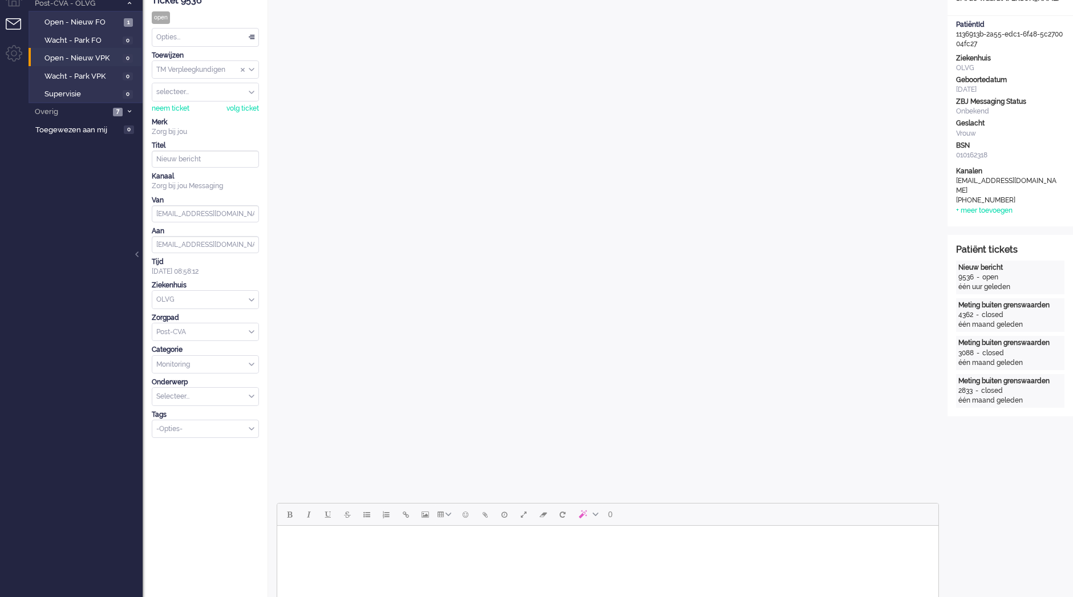
scroll to position [0, 0]
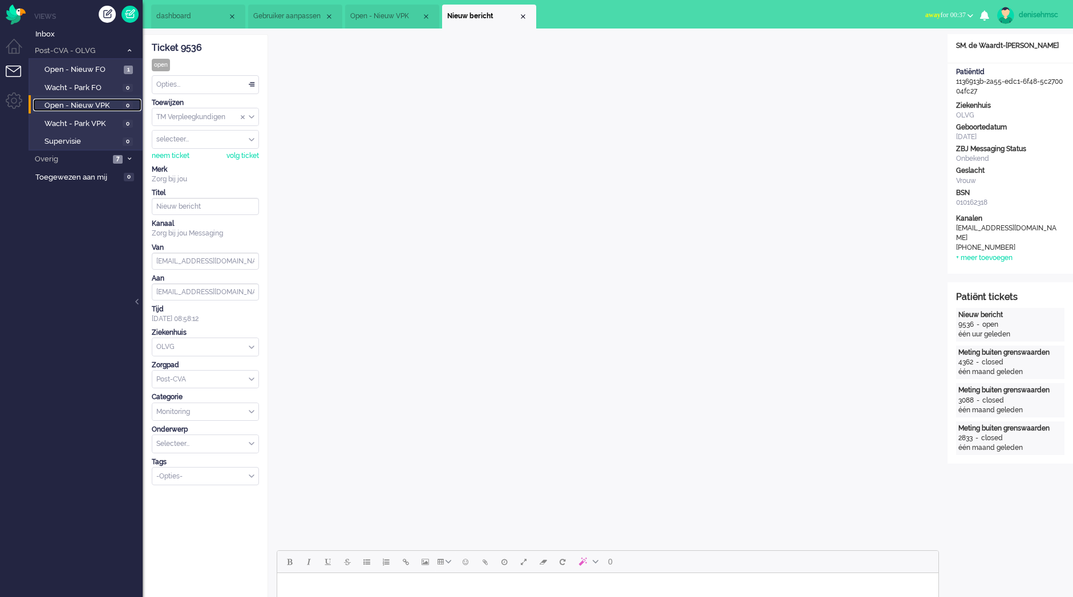
click at [108, 101] on span "Open - Nieuw VPK" at bounding box center [81, 105] width 75 height 11
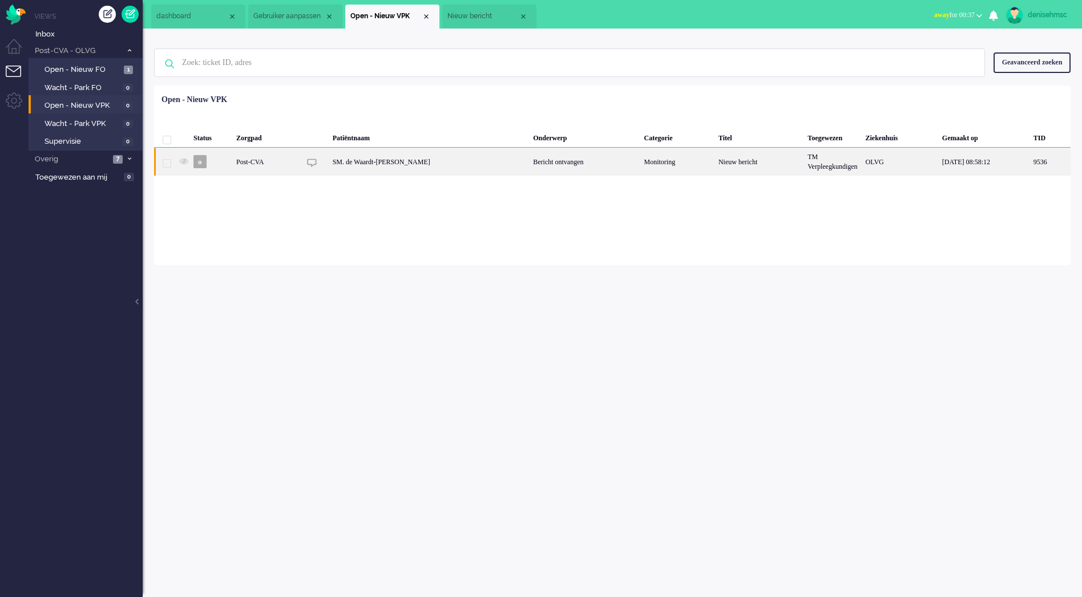
click at [379, 165] on div "SM. de Waardt-[PERSON_NAME]" at bounding box center [429, 162] width 201 height 28
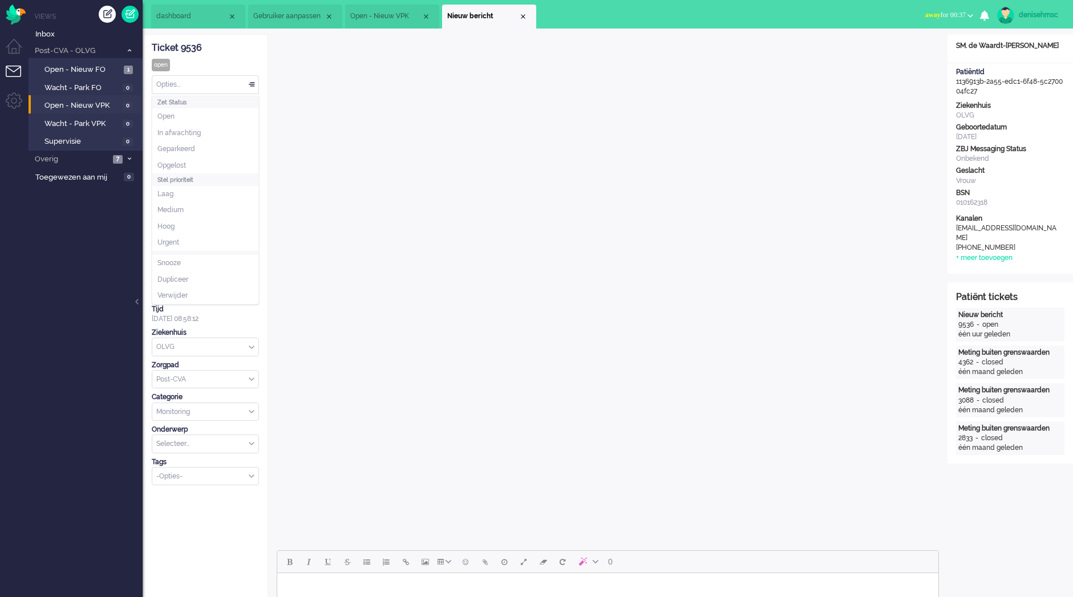
click at [257, 79] on div "Opties..." at bounding box center [205, 85] width 106 height 18
click at [186, 166] on span "Opgelost" at bounding box center [171, 166] width 29 height 10
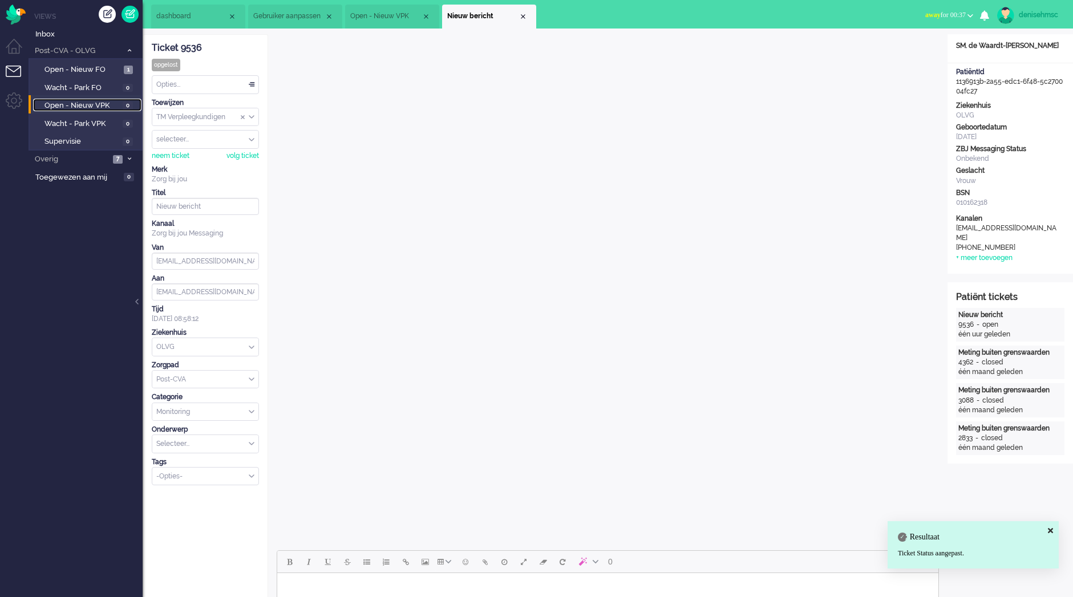
click at [79, 106] on span "Open - Nieuw VPK" at bounding box center [81, 105] width 75 height 11
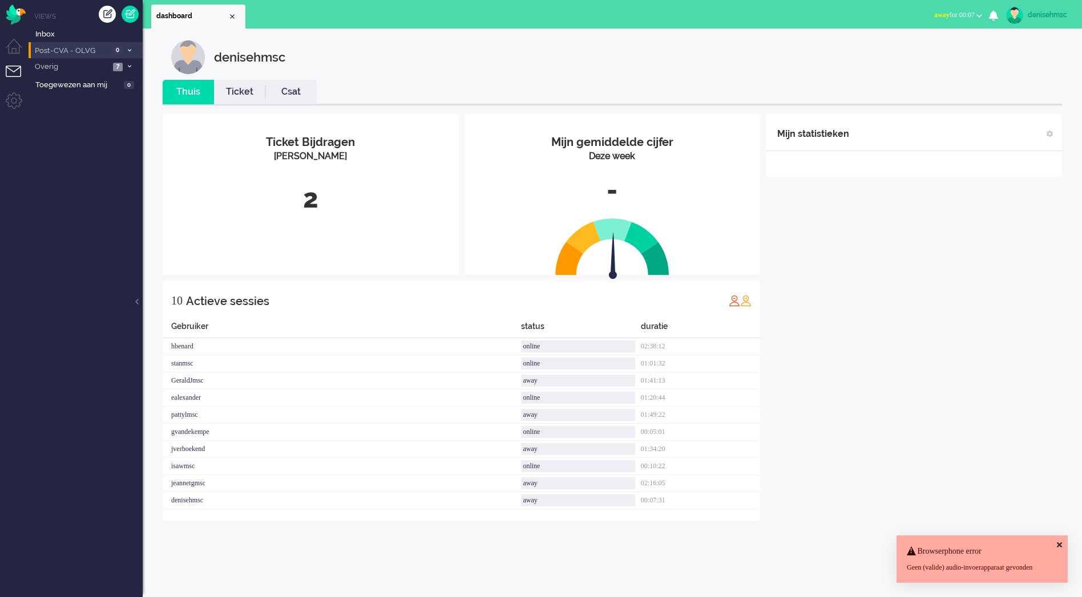
click at [84, 44] on li "Post-CVA - OLVG 0" at bounding box center [86, 50] width 114 height 17
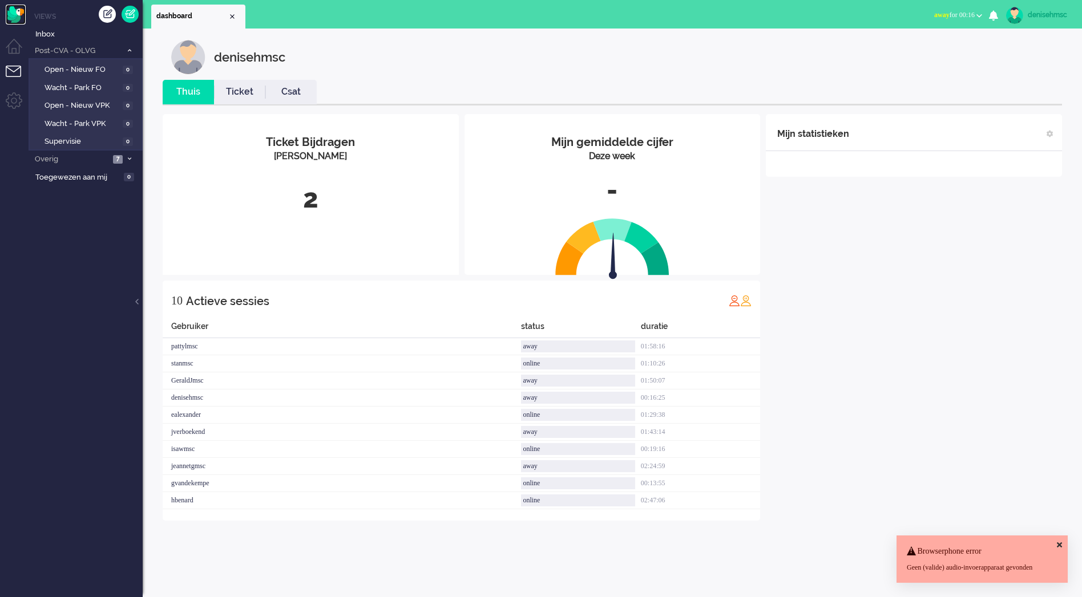
click at [13, 19] on img "Omnidesk" at bounding box center [16, 15] width 20 height 20
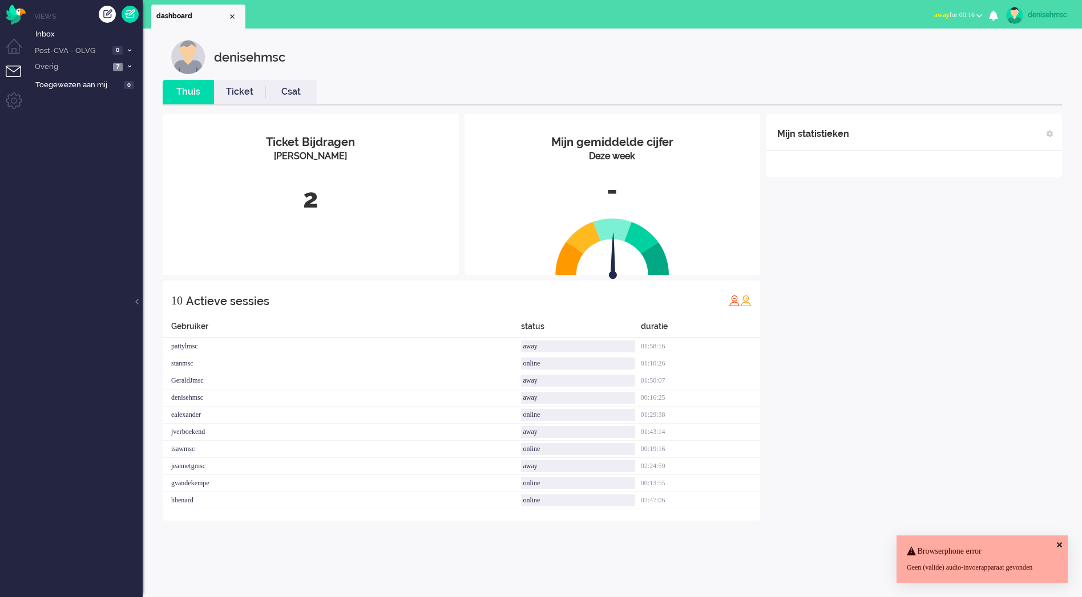
click at [248, 99] on li "Ticket" at bounding box center [239, 92] width 51 height 25
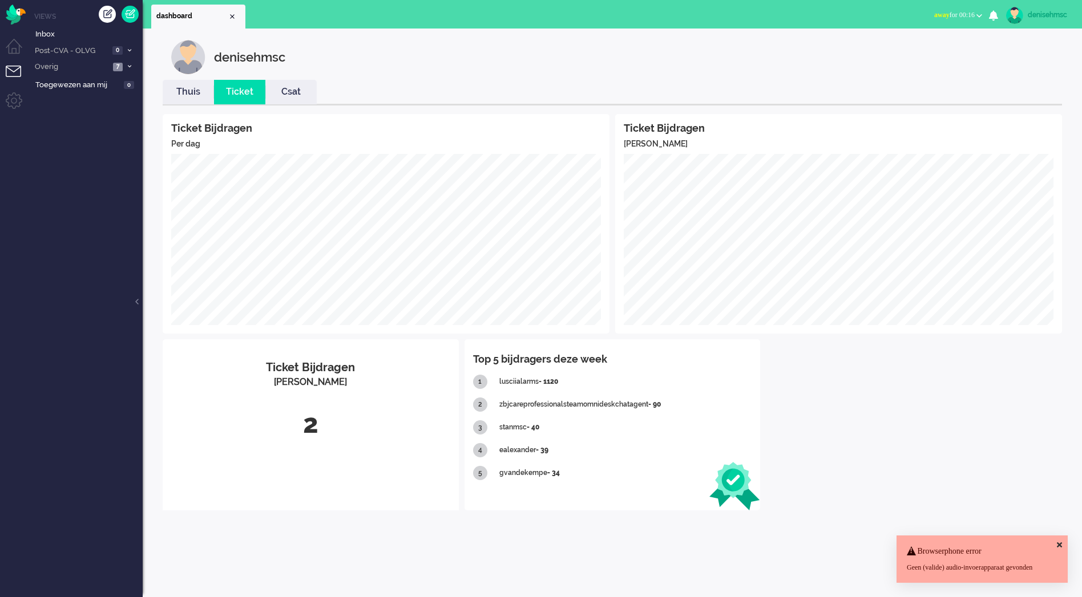
click at [192, 92] on link "Thuis" at bounding box center [188, 92] width 51 height 13
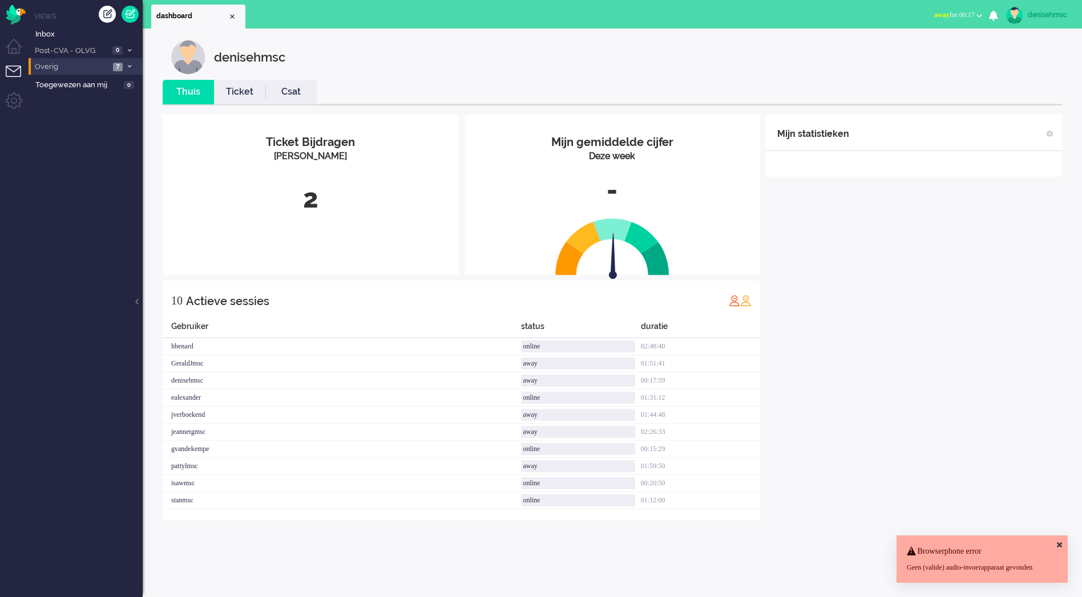
click at [94, 64] on span "Overig" at bounding box center [71, 67] width 76 height 11
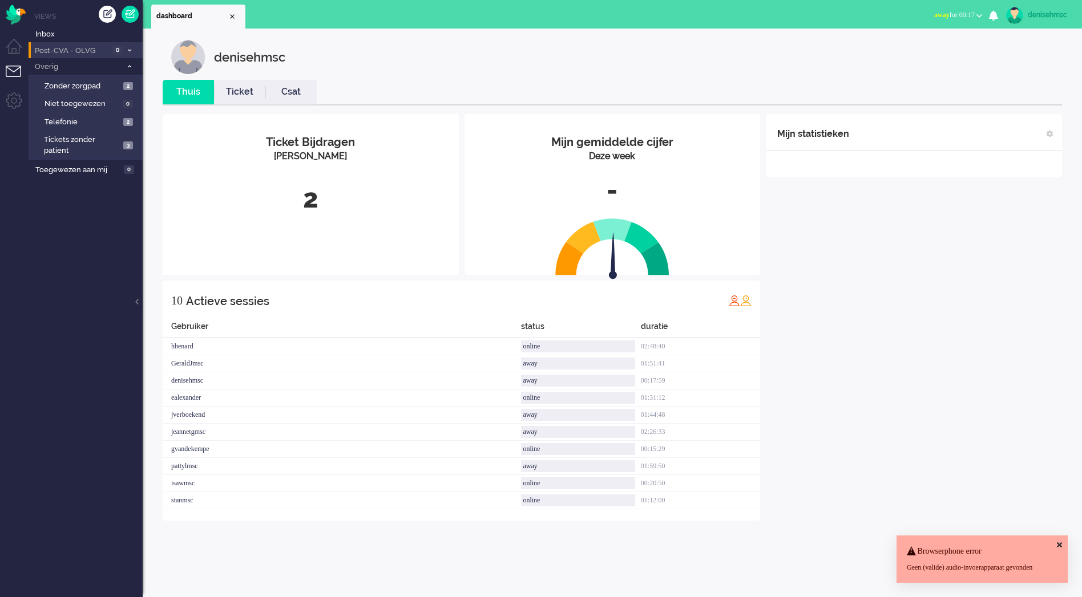
click at [118, 51] on span "0" at bounding box center [117, 50] width 10 height 9
